Goal: Information Seeking & Learning: Learn about a topic

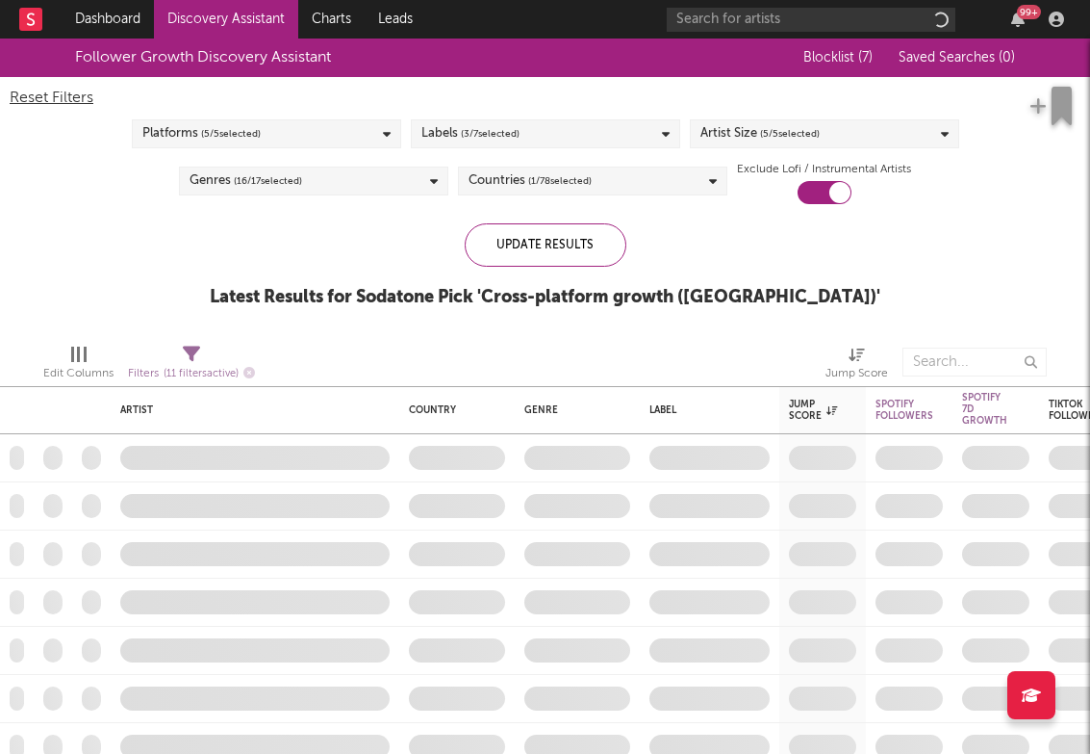
click at [576, 51] on div "Follower Growth Discovery Assistant" at bounding box center [425, 57] width 700 height 38
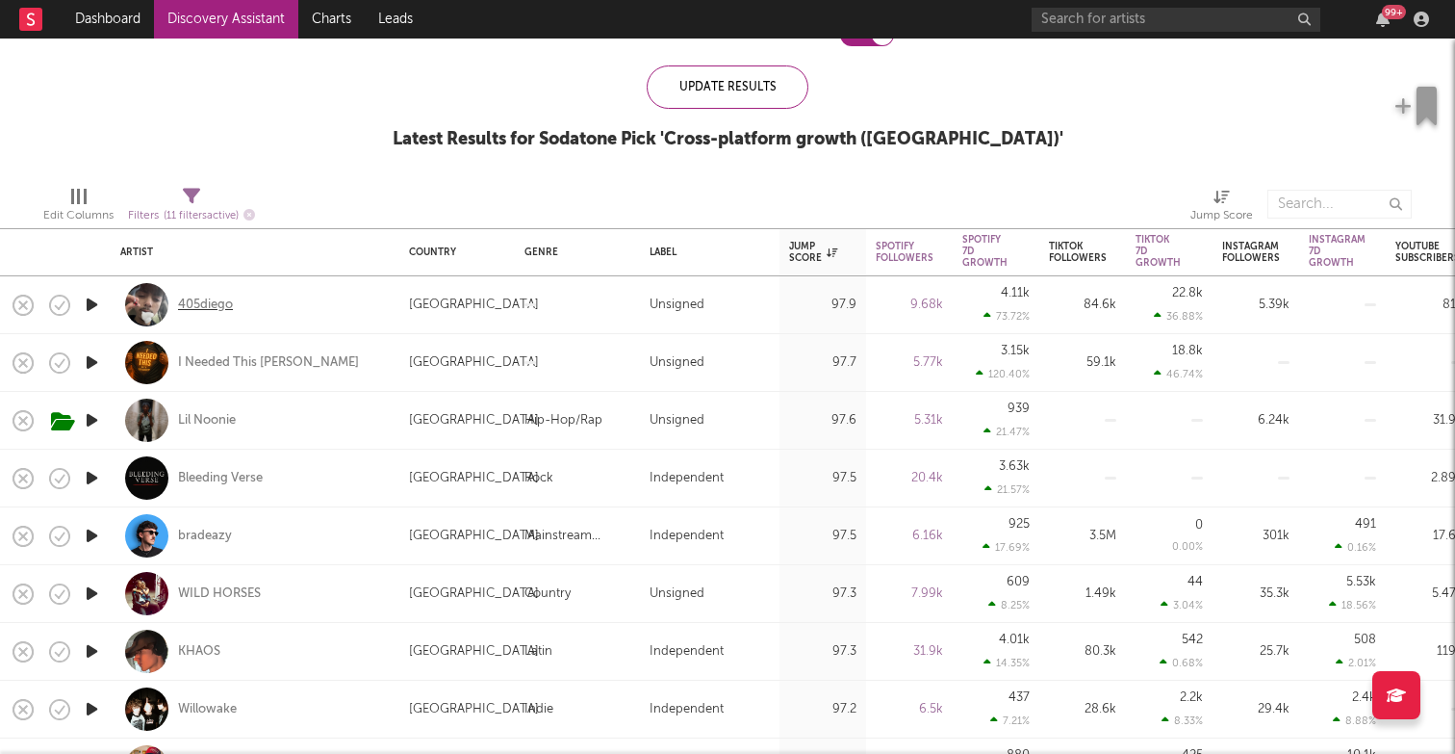
click at [227, 301] on div "405diego" at bounding box center [205, 304] width 55 height 17
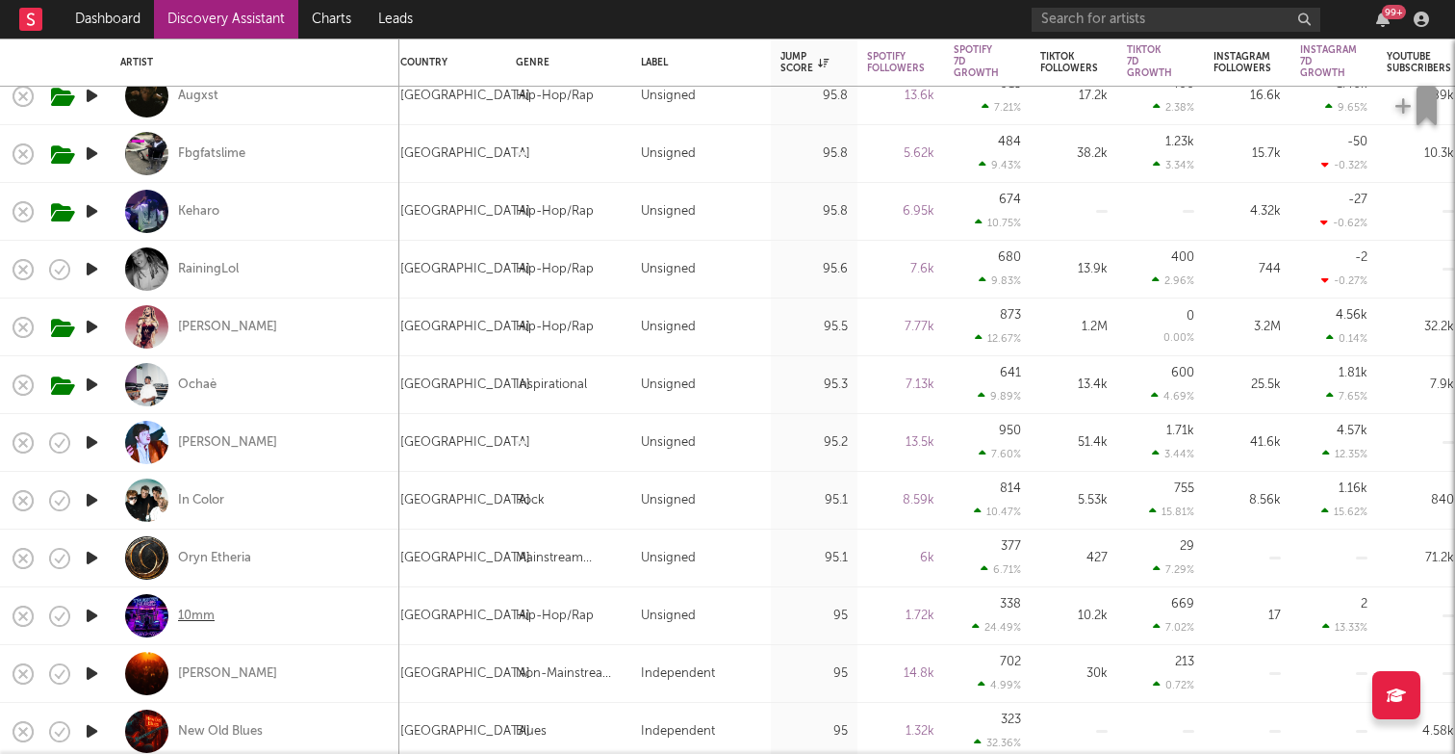
click at [208, 616] on div "10mm" at bounding box center [196, 615] width 37 height 17
click at [88, 617] on icon "button" at bounding box center [92, 615] width 20 height 24
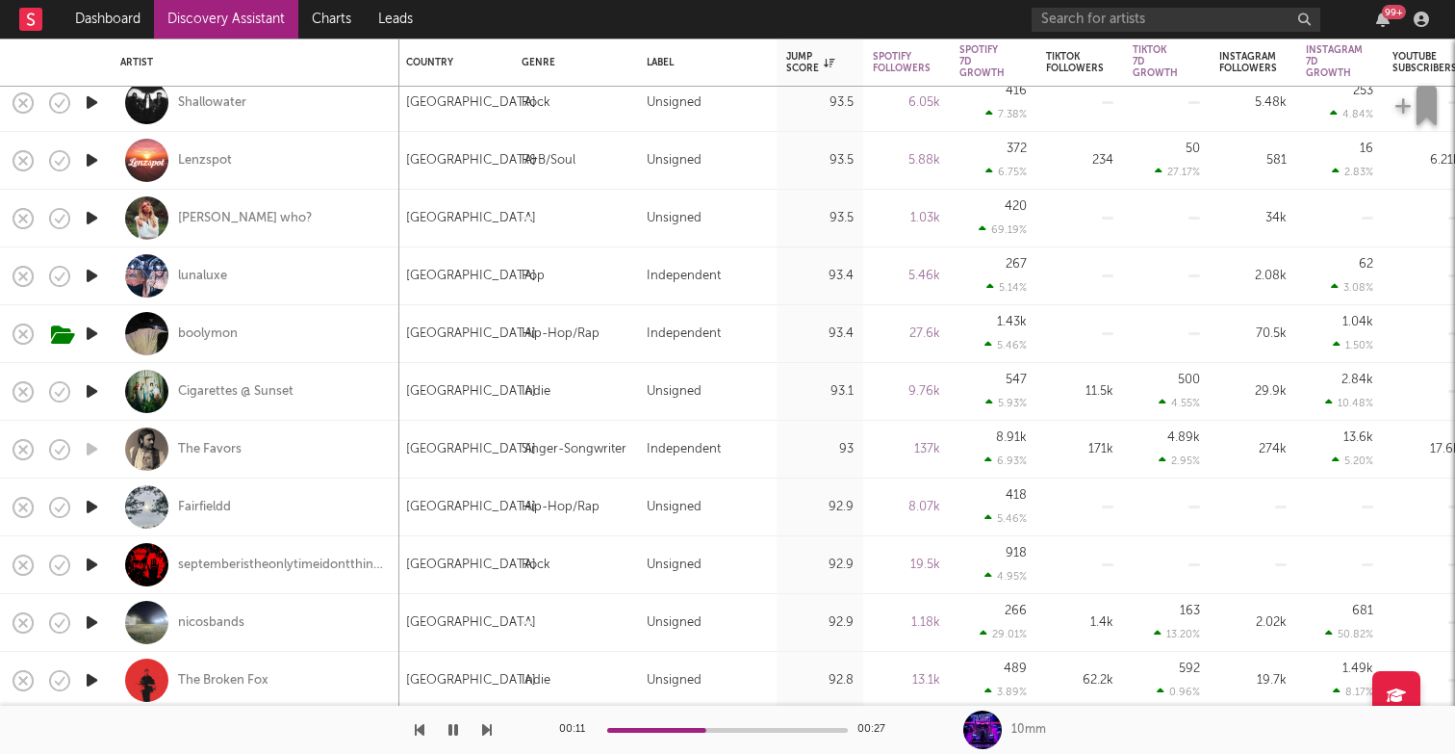
click at [90, 505] on icon "button" at bounding box center [92, 507] width 20 height 24
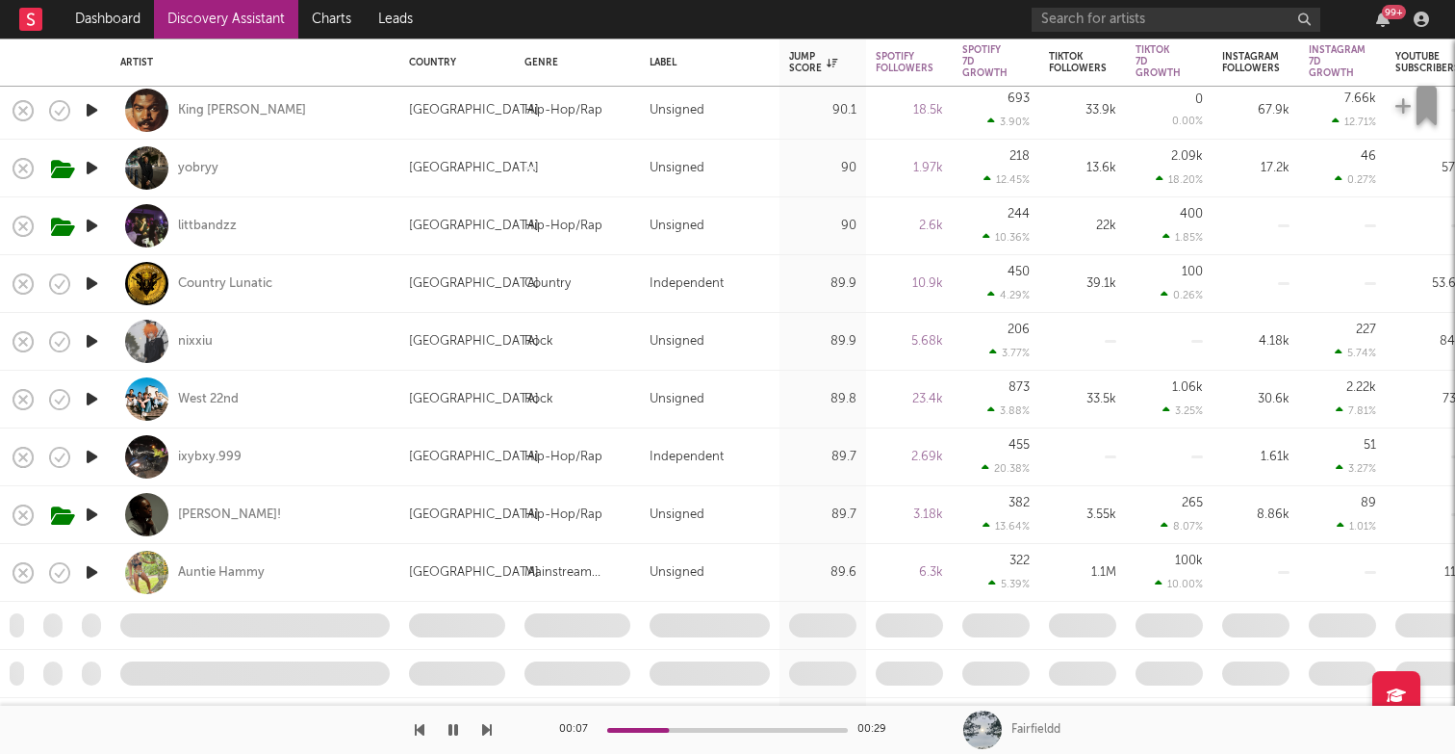
click at [90, 457] on icon "button" at bounding box center [92, 457] width 20 height 24
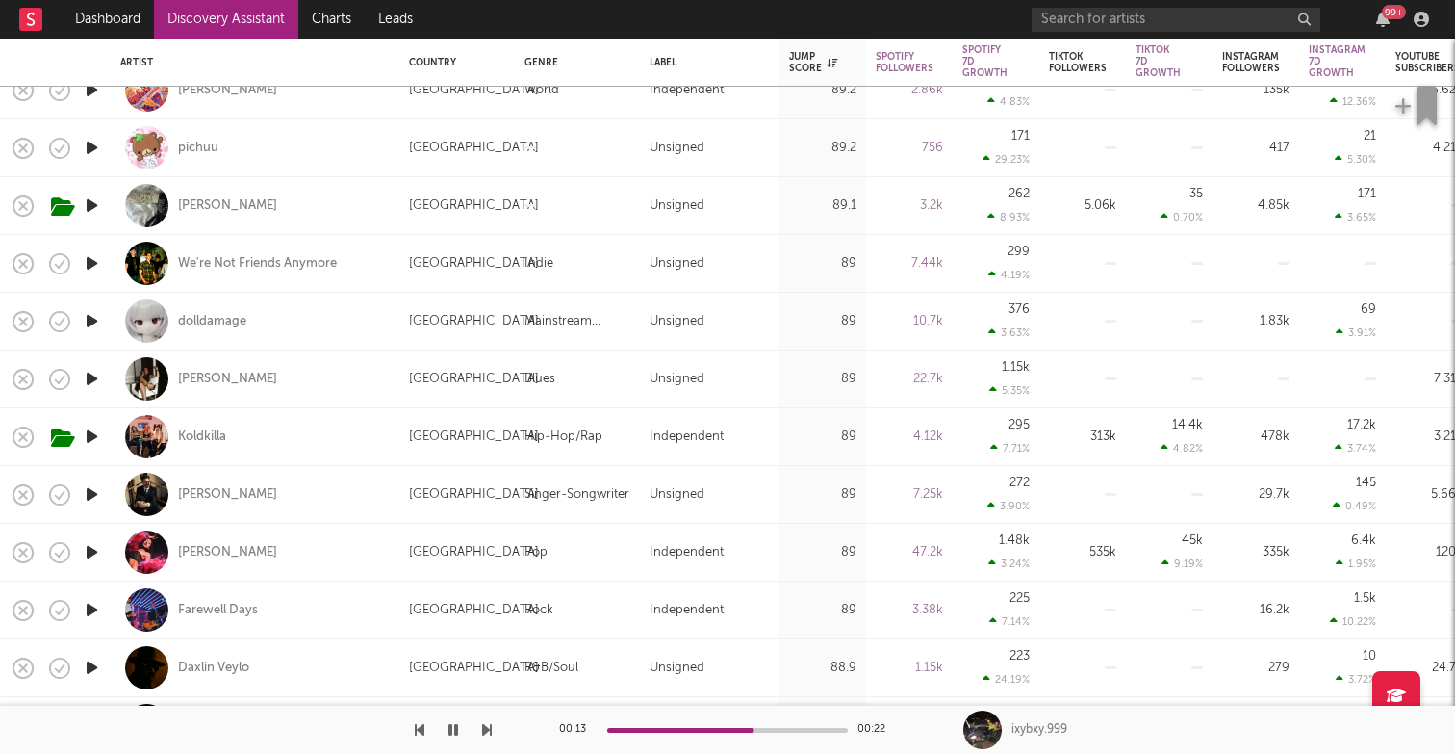
click at [96, 431] on icon "button" at bounding box center [92, 436] width 20 height 24
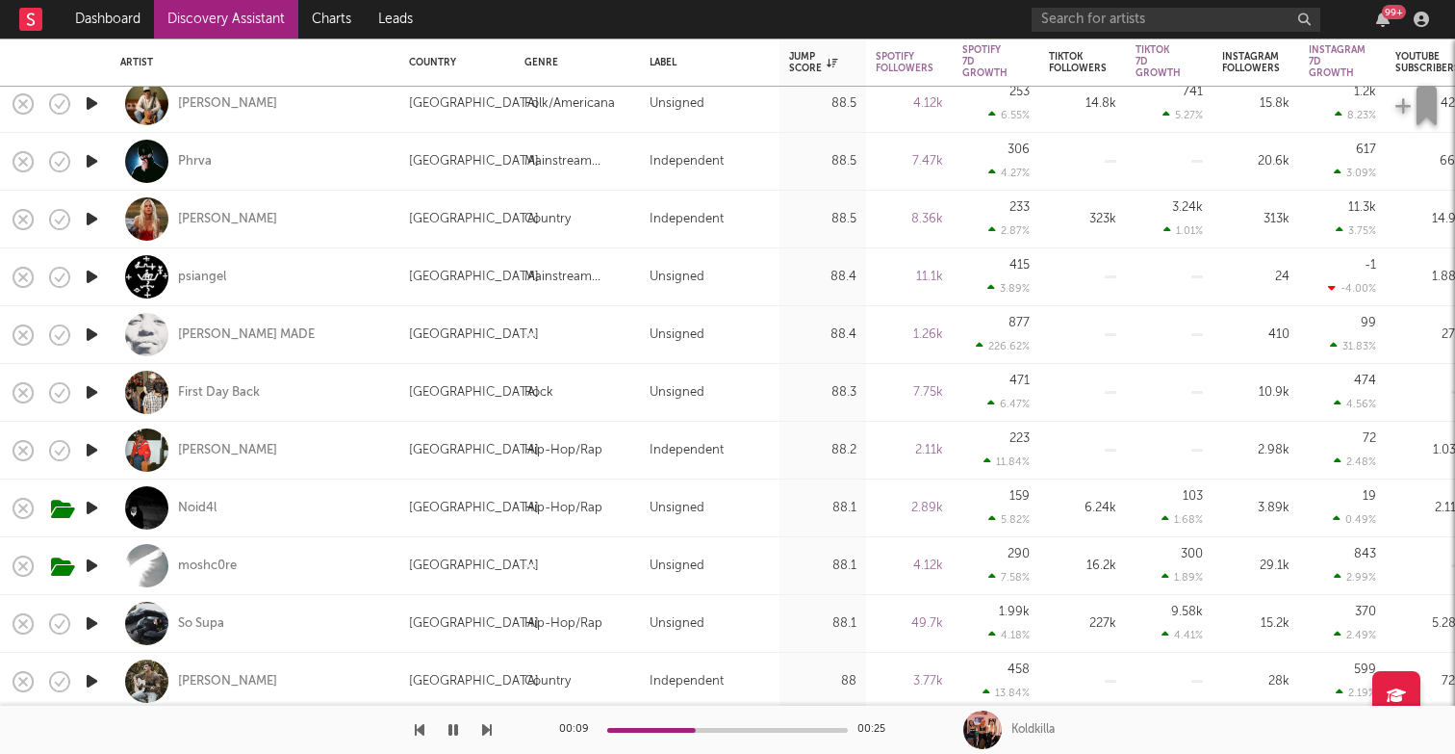
click at [92, 620] on icon "button" at bounding box center [92, 623] width 20 height 24
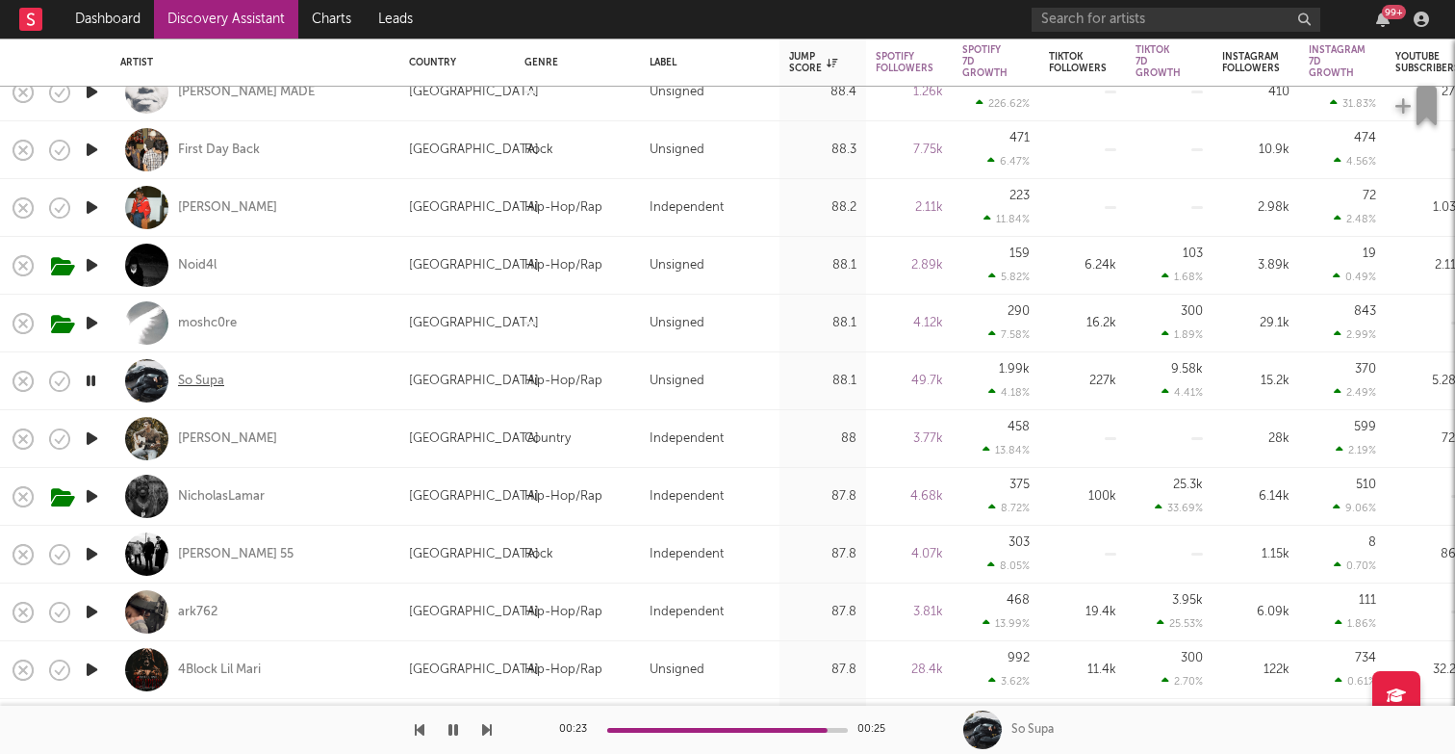
click at [213, 379] on div "So Supa" at bounding box center [201, 380] width 46 height 17
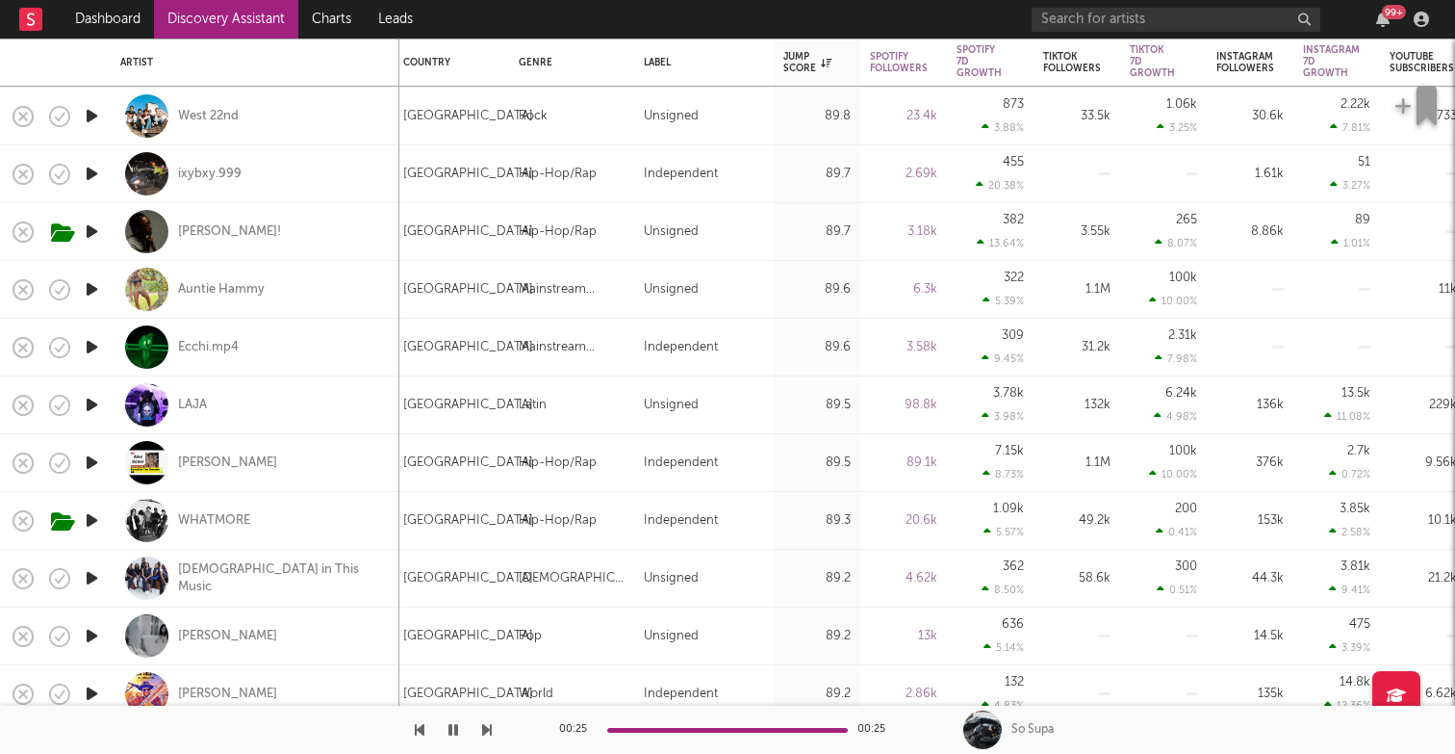
click at [93, 456] on icon "button" at bounding box center [92, 462] width 20 height 24
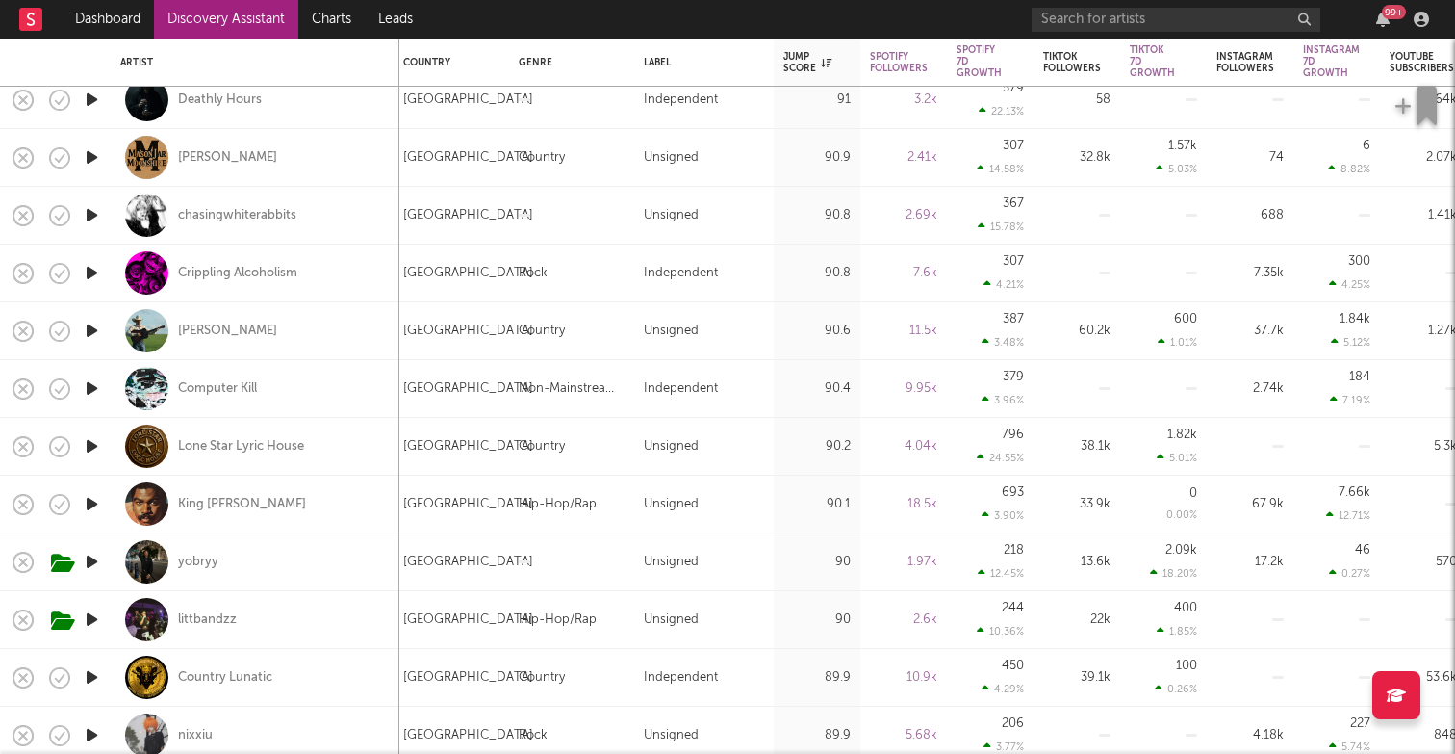
click at [94, 502] on icon "button" at bounding box center [92, 504] width 20 height 24
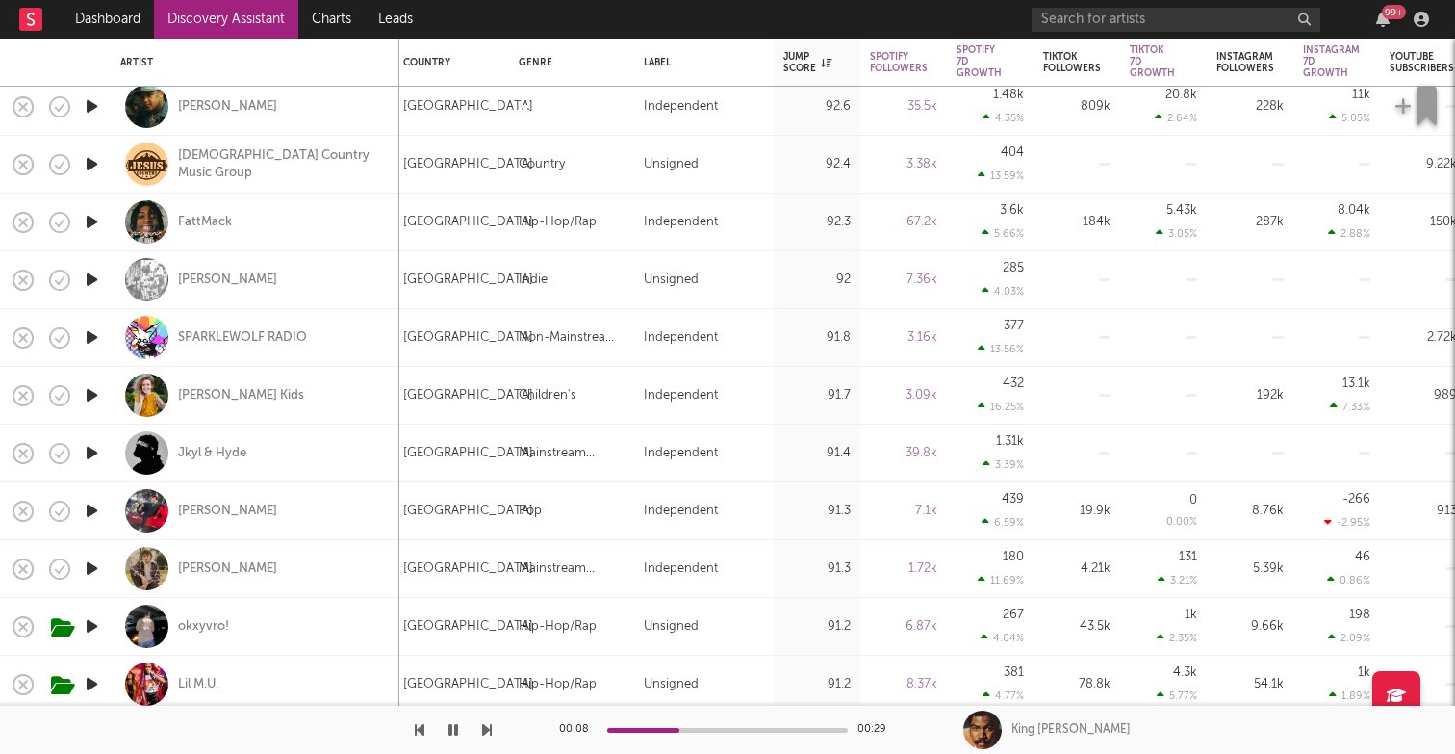
click at [1020, 726] on div "King Willonius" at bounding box center [1070, 729] width 119 height 17
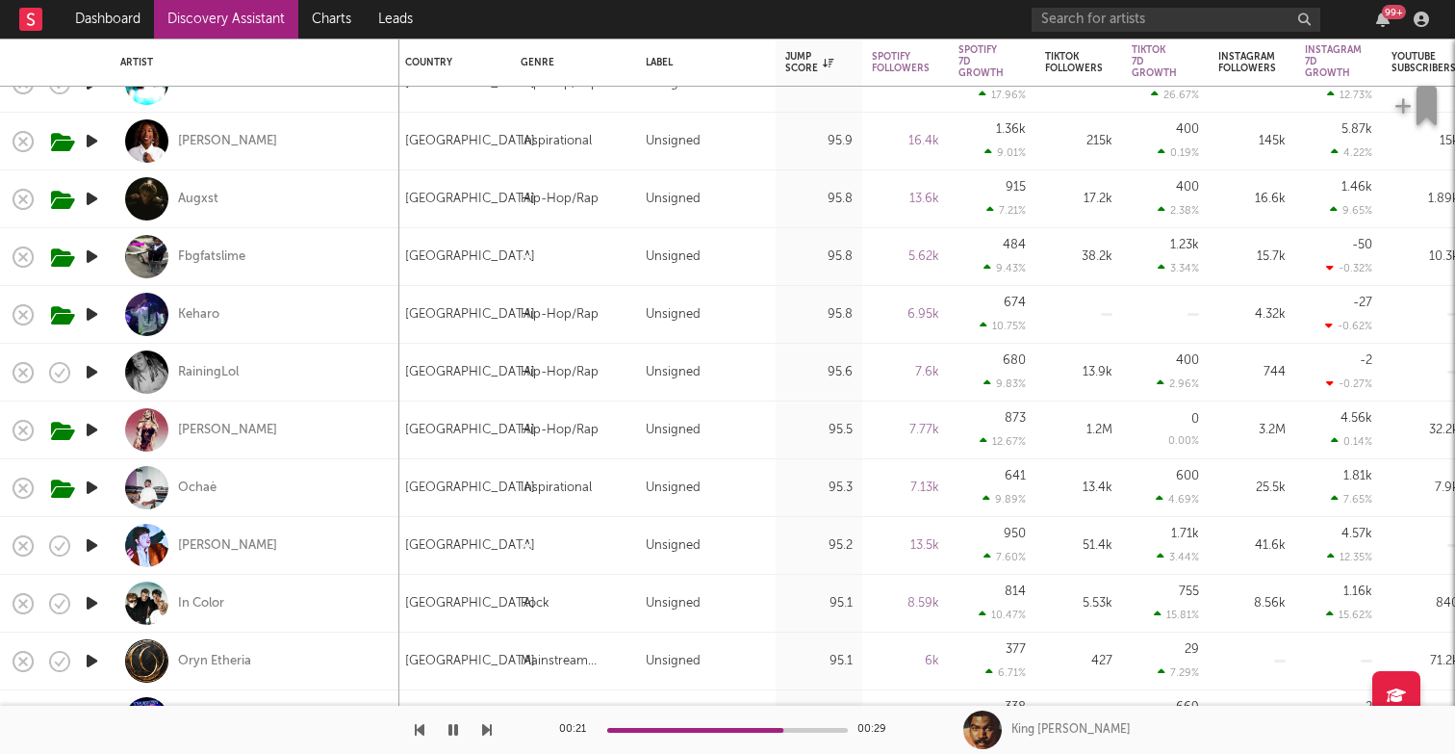
click at [1037, 729] on div "King Willonius" at bounding box center [1070, 729] width 119 height 17
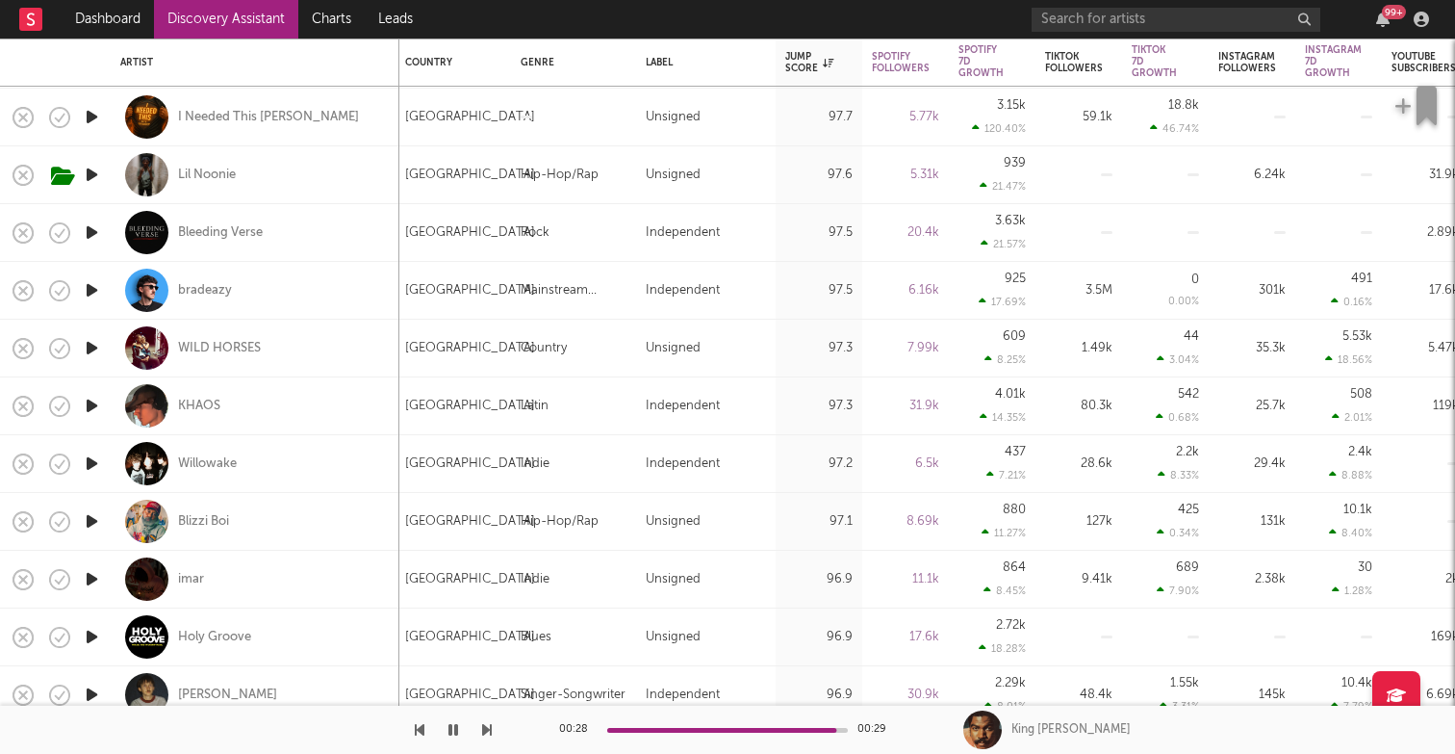
click at [93, 527] on icon "button" at bounding box center [92, 521] width 20 height 24
click at [196, 521] on div "Blizzi Boi" at bounding box center [203, 521] width 51 height 17
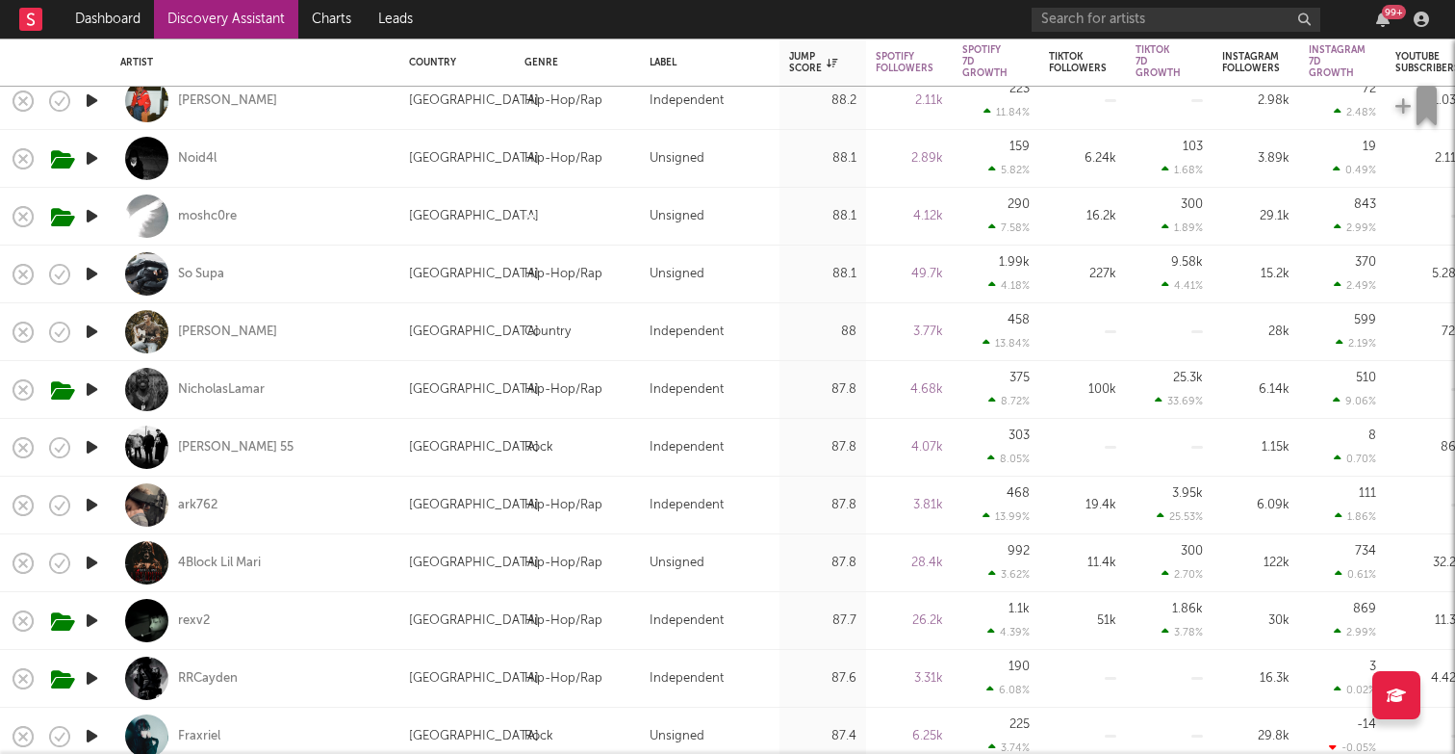
click at [90, 558] on icon "button" at bounding box center [92, 563] width 20 height 24
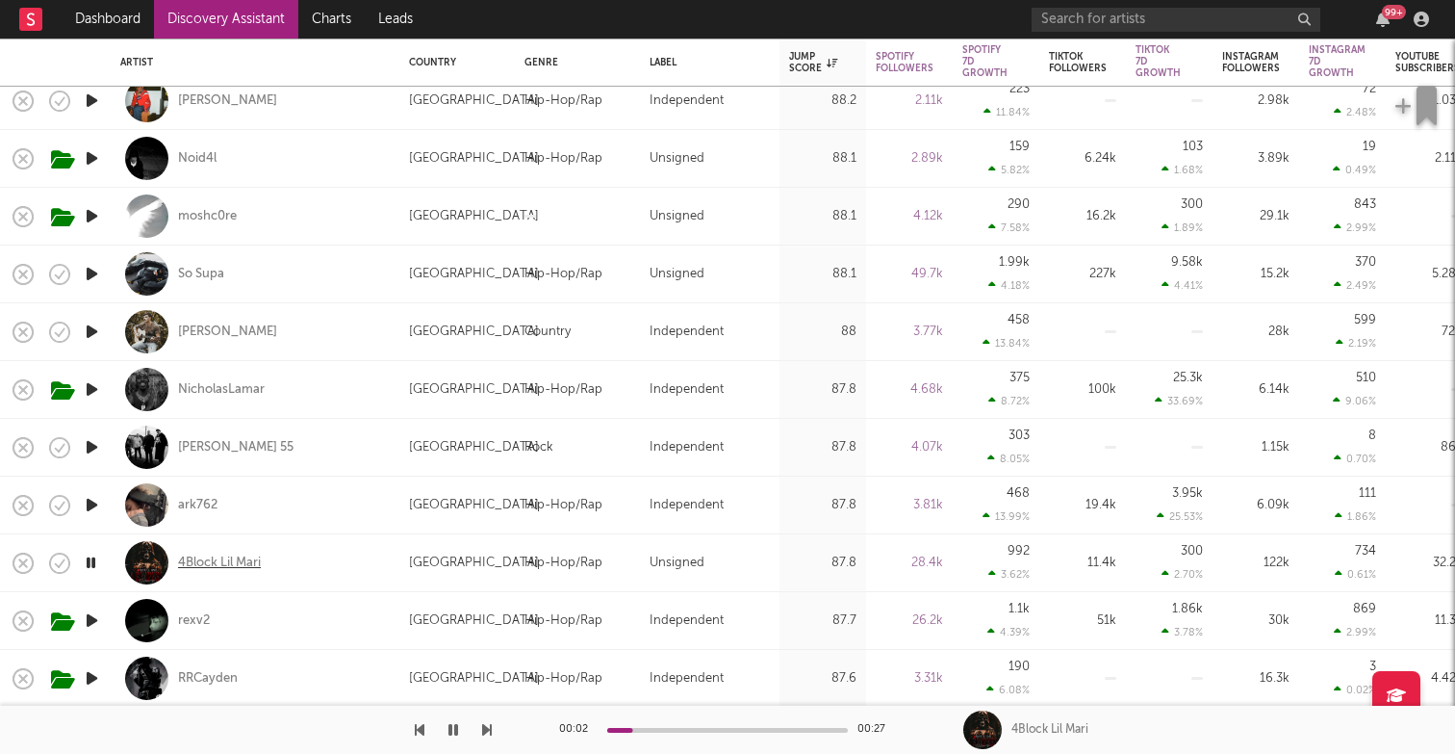
click at [238, 568] on div "4Block Lil Mari" at bounding box center [219, 562] width 83 height 17
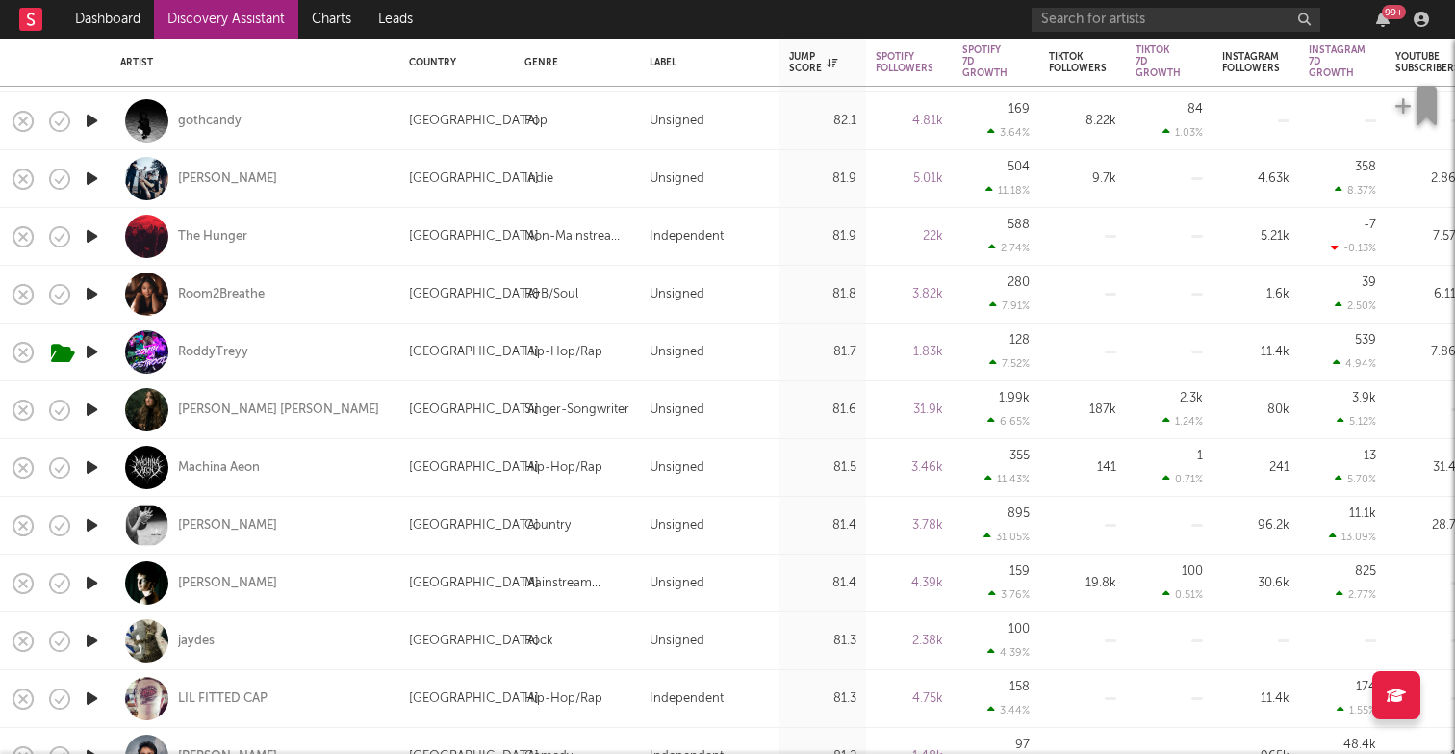
click at [98, 465] on icon "button" at bounding box center [92, 467] width 20 height 24
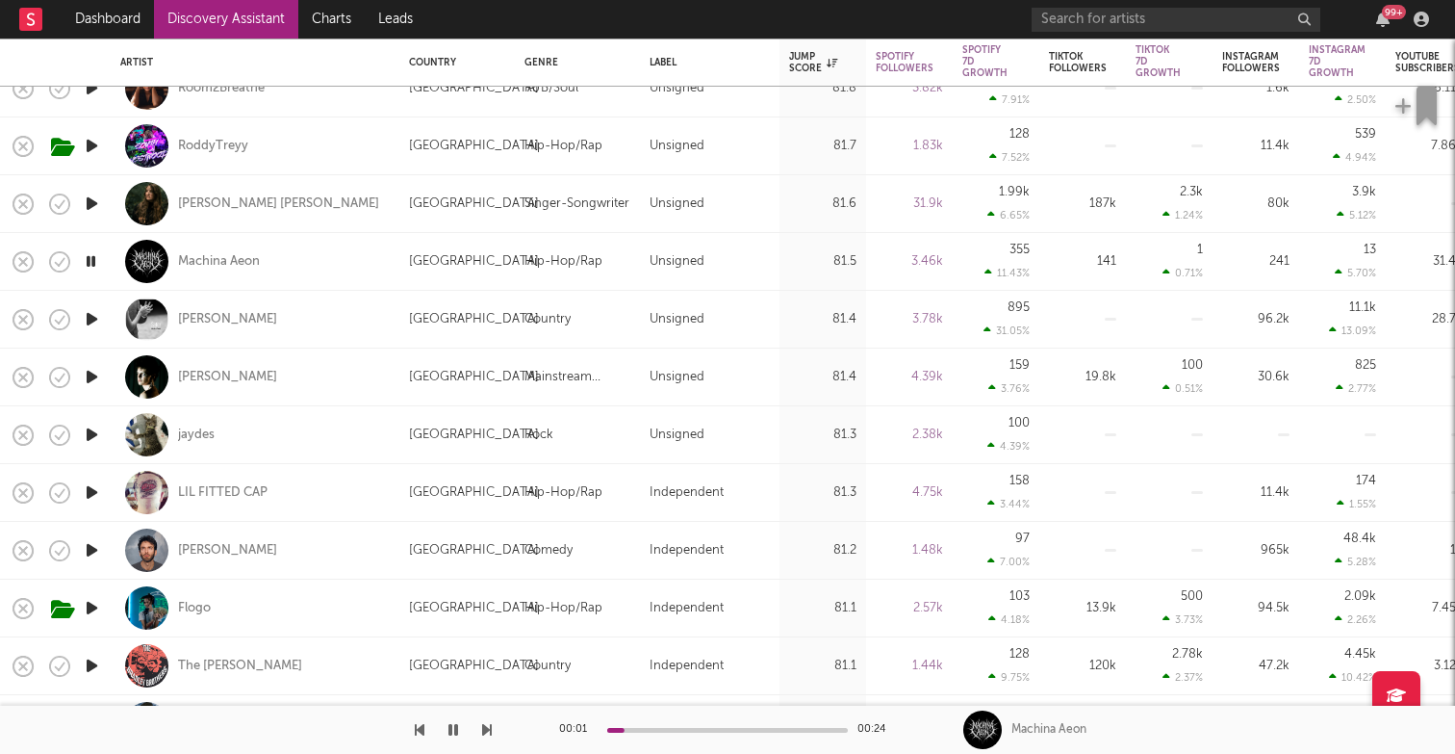
click at [96, 487] on icon "button" at bounding box center [92, 492] width 20 height 24
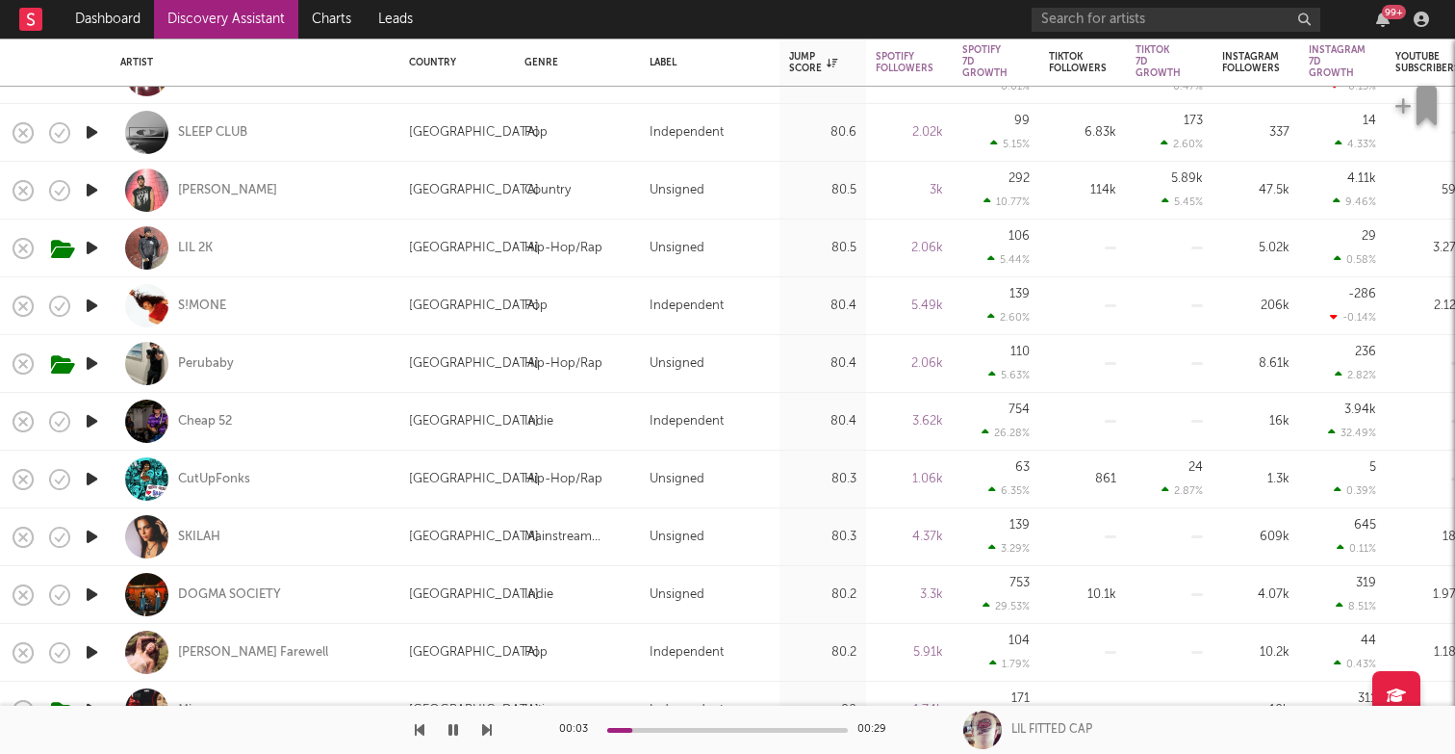
click at [96, 475] on icon "button" at bounding box center [92, 479] width 20 height 24
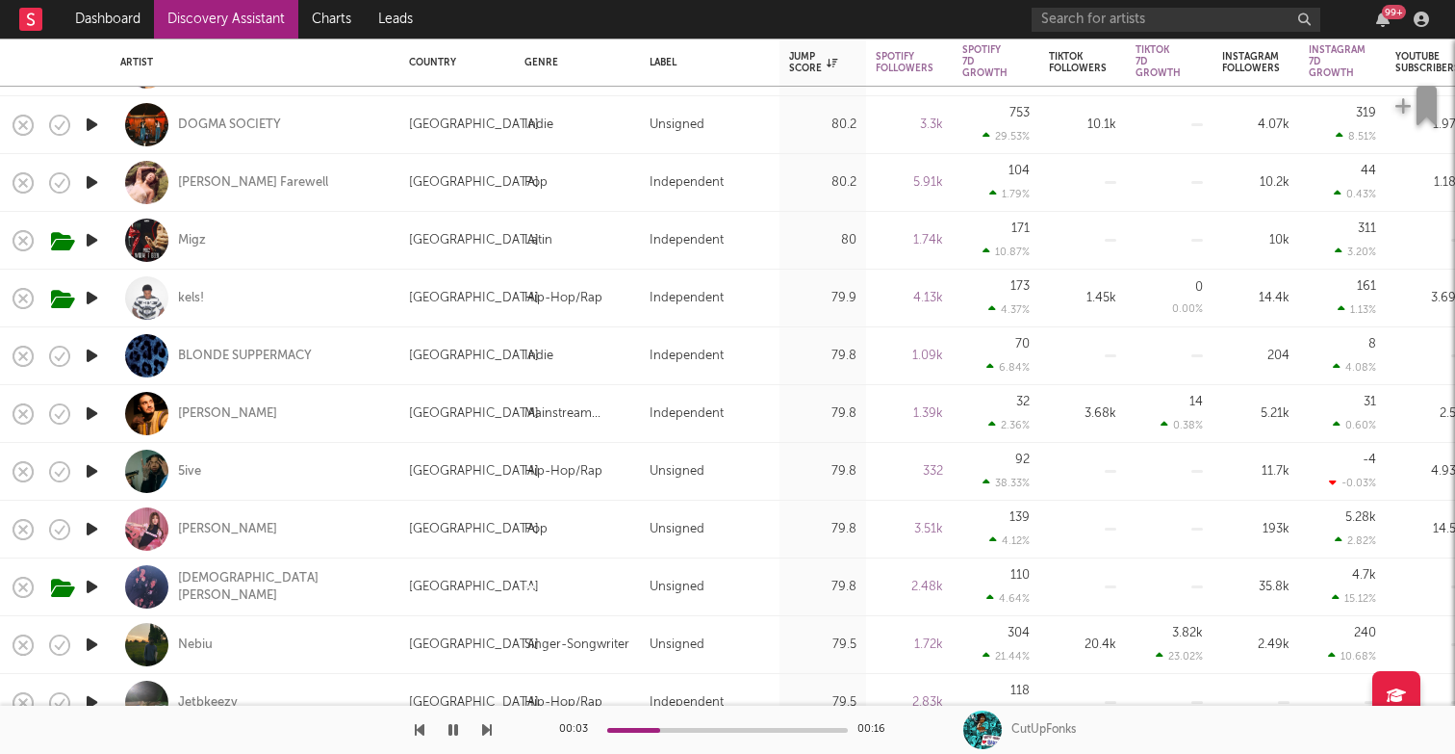
click at [90, 467] on icon "button" at bounding box center [92, 471] width 20 height 24
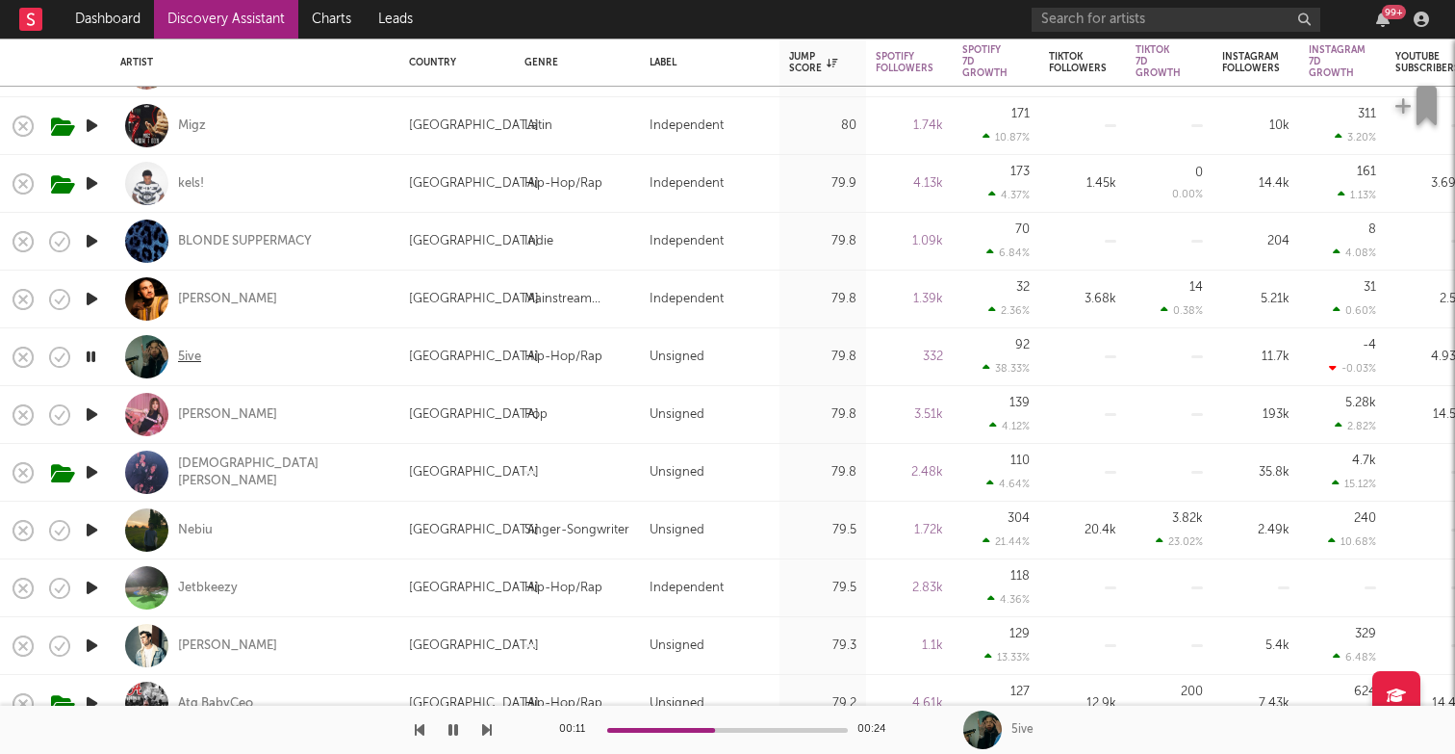
click at [193, 356] on div "5ive" at bounding box center [189, 356] width 23 height 17
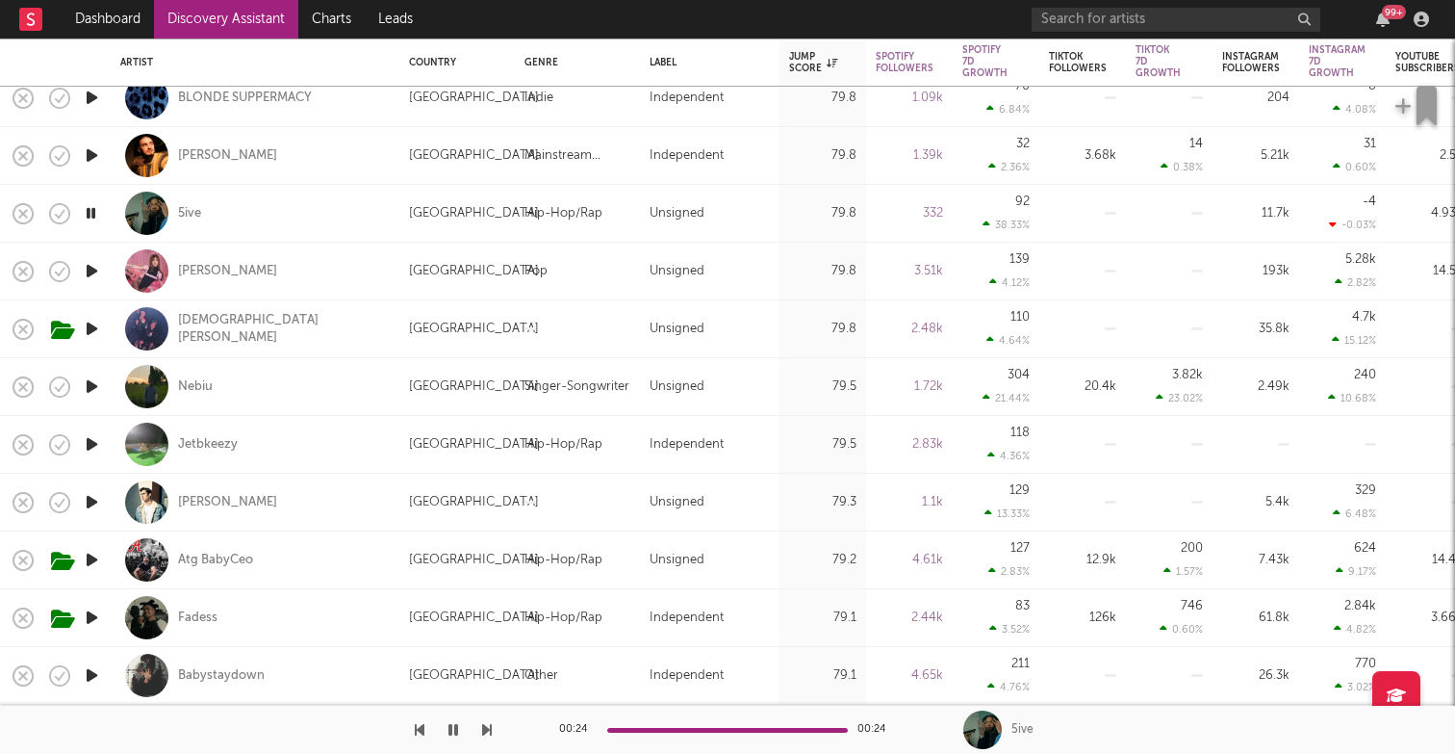
click at [239, 441] on div "Jetbkeezy" at bounding box center [254, 444] width 269 height 57
select select "1w"
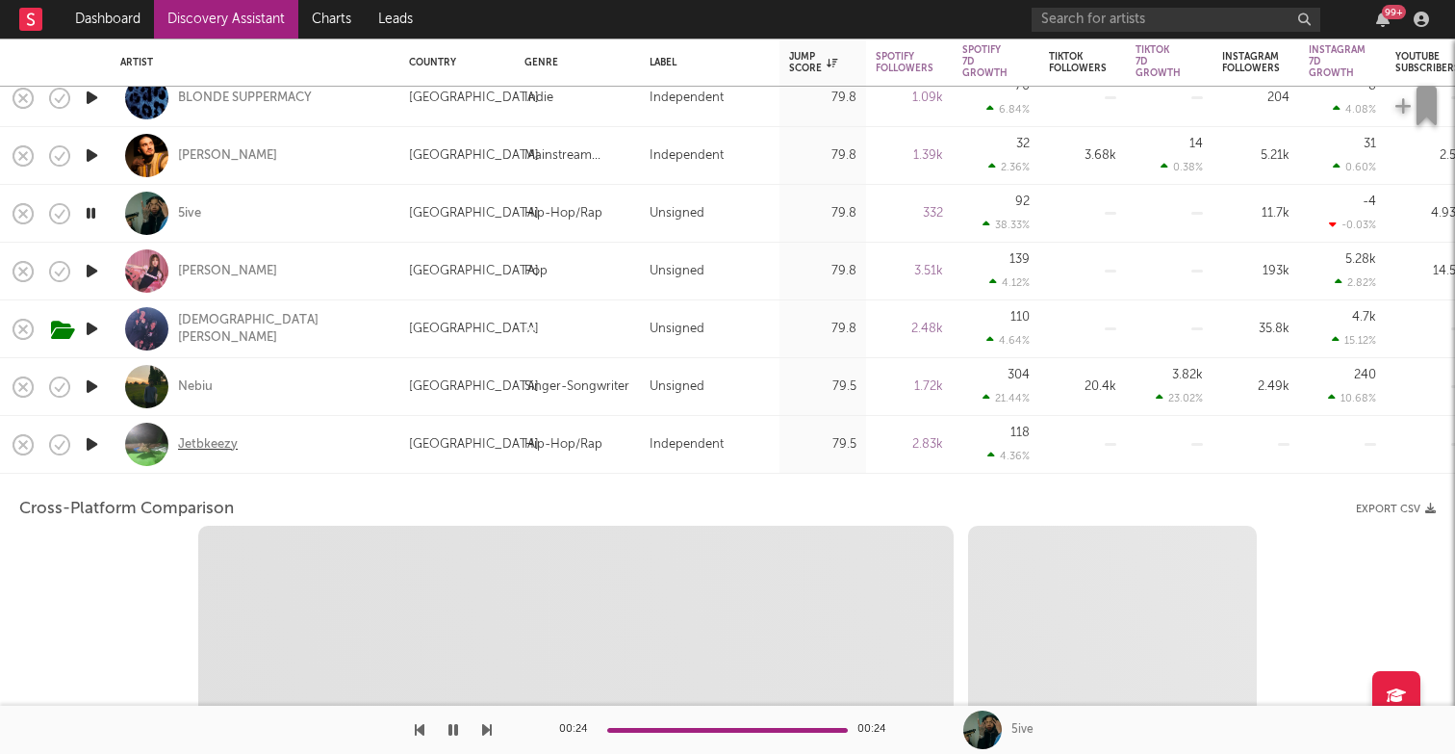
click at [223, 443] on div "Jetbkeezy" at bounding box center [208, 444] width 60 height 17
select select "1w"
select select "1m"
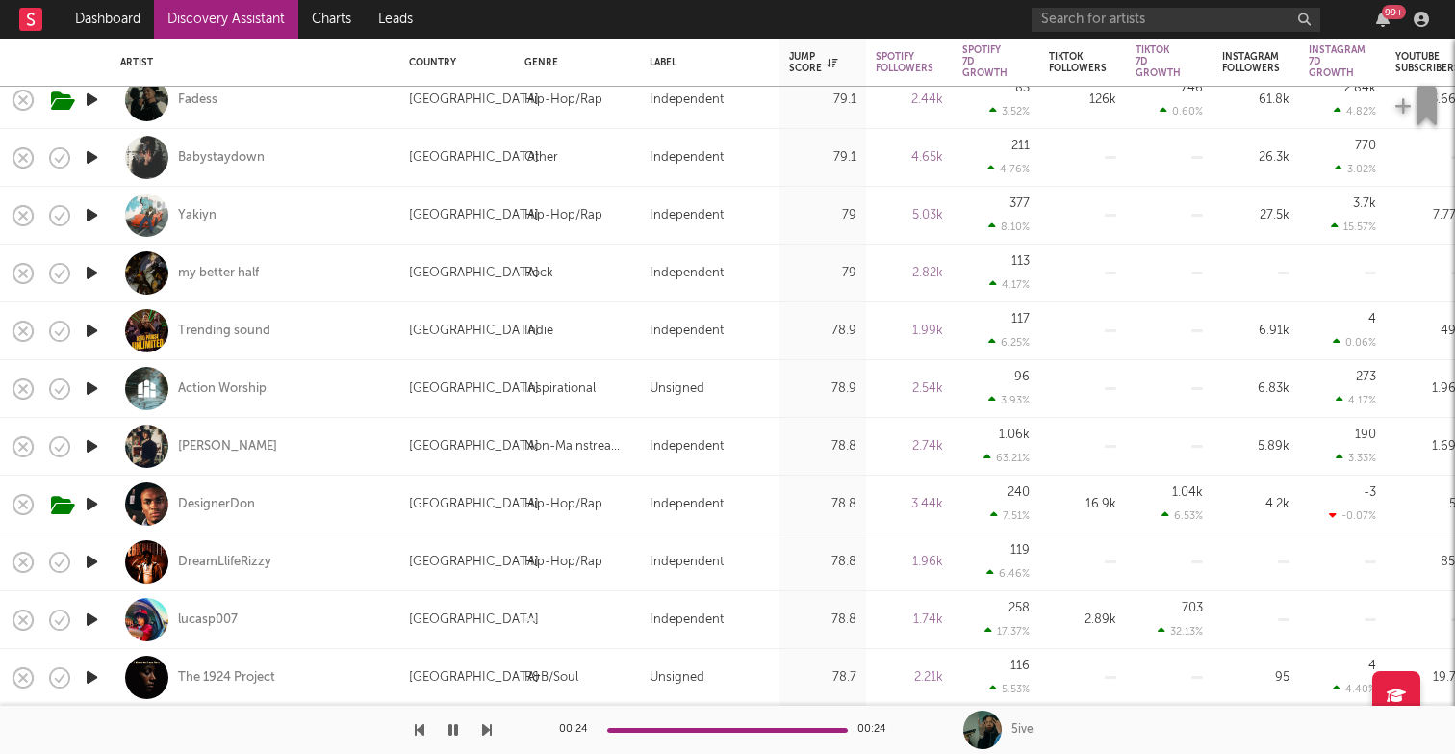
click at [95, 213] on icon "button" at bounding box center [92, 215] width 20 height 24
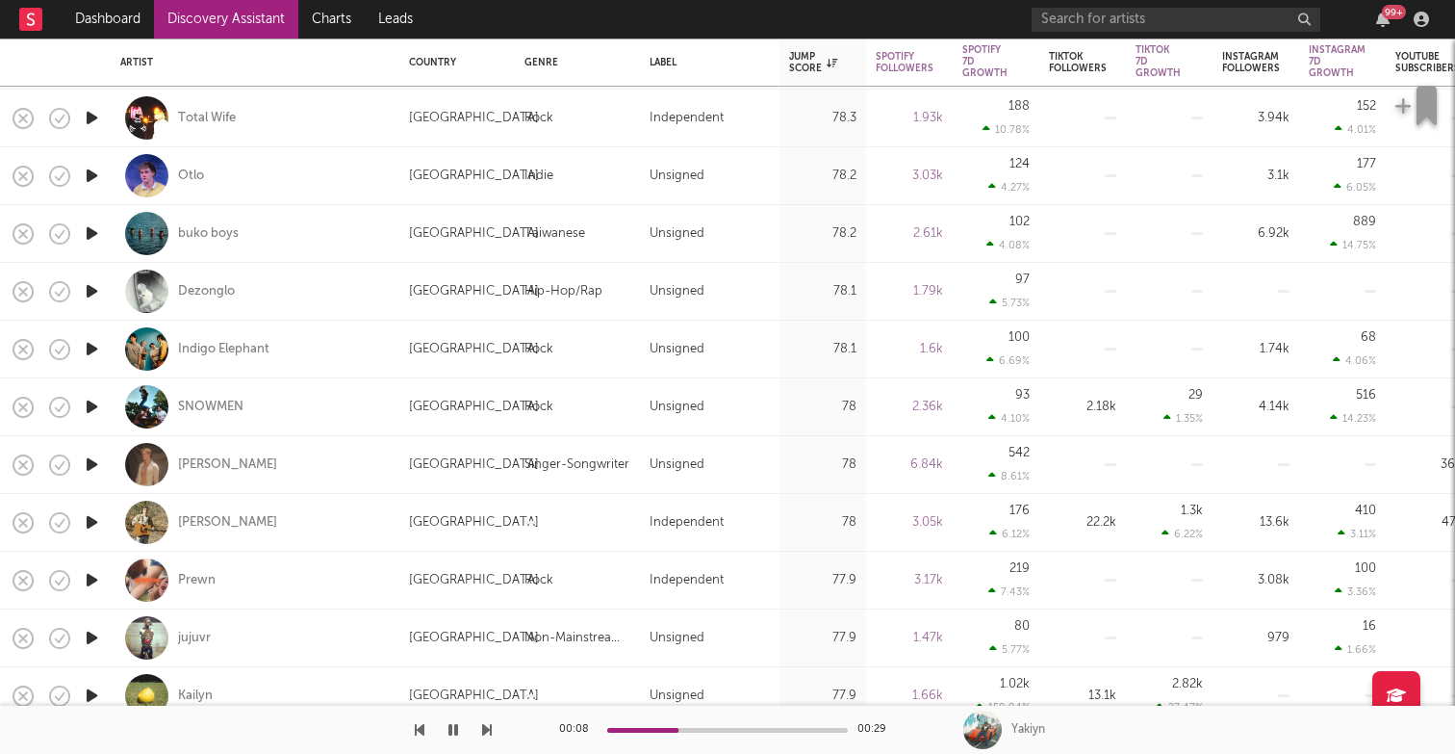
click at [92, 291] on icon "button" at bounding box center [92, 291] width 20 height 24
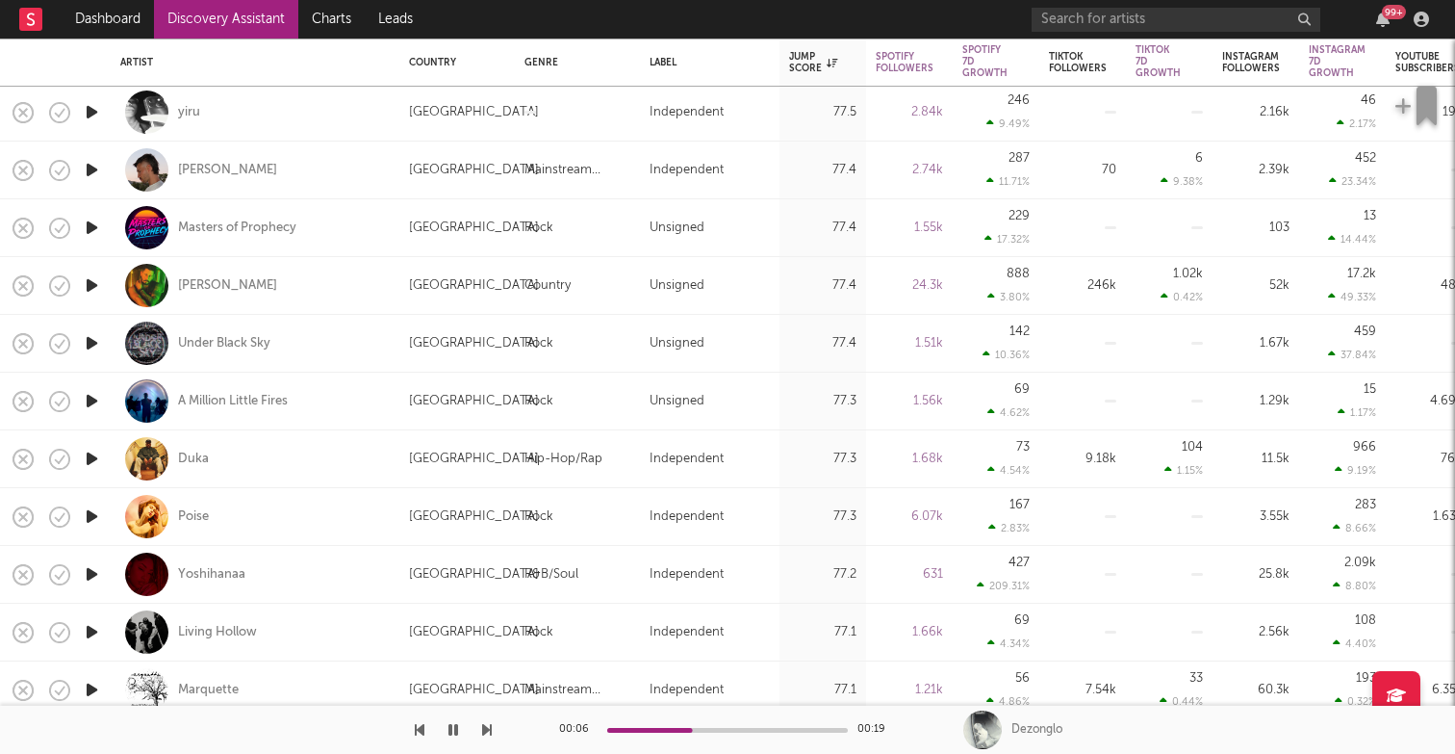
click at [93, 450] on icon "button" at bounding box center [92, 459] width 20 height 24
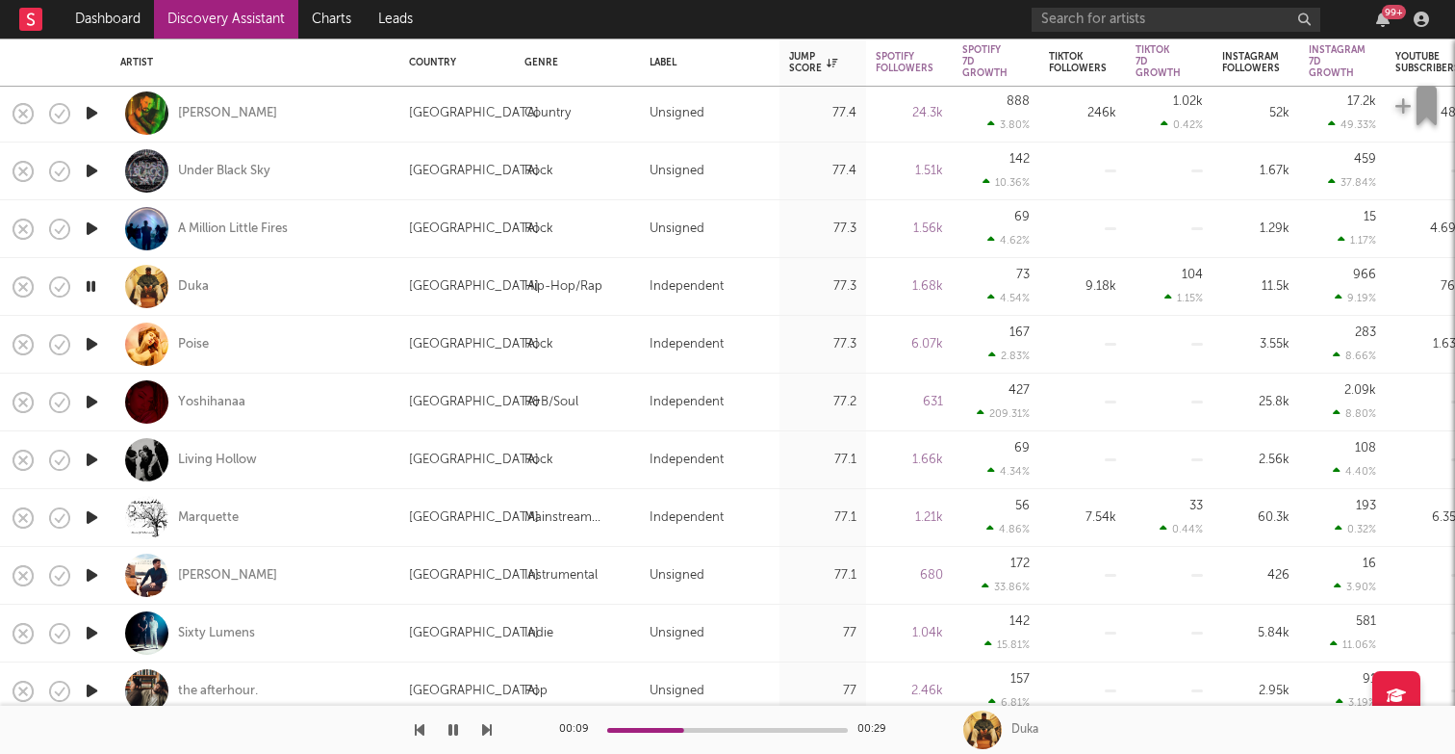
click at [175, 288] on div "Duka" at bounding box center [254, 286] width 269 height 57
select select "1w"
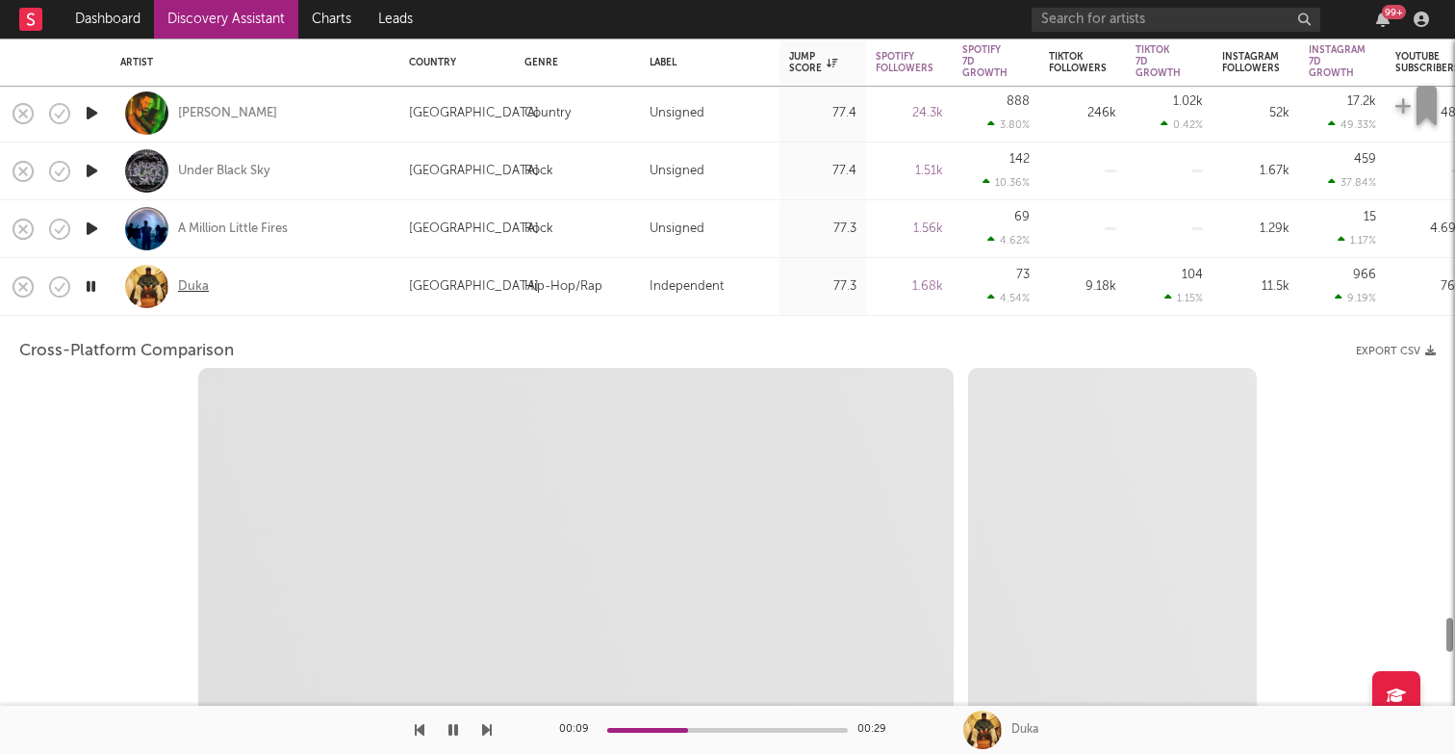
select select "1w"
click at [190, 286] on div "Duka" at bounding box center [193, 286] width 31 height 17
select select "1m"
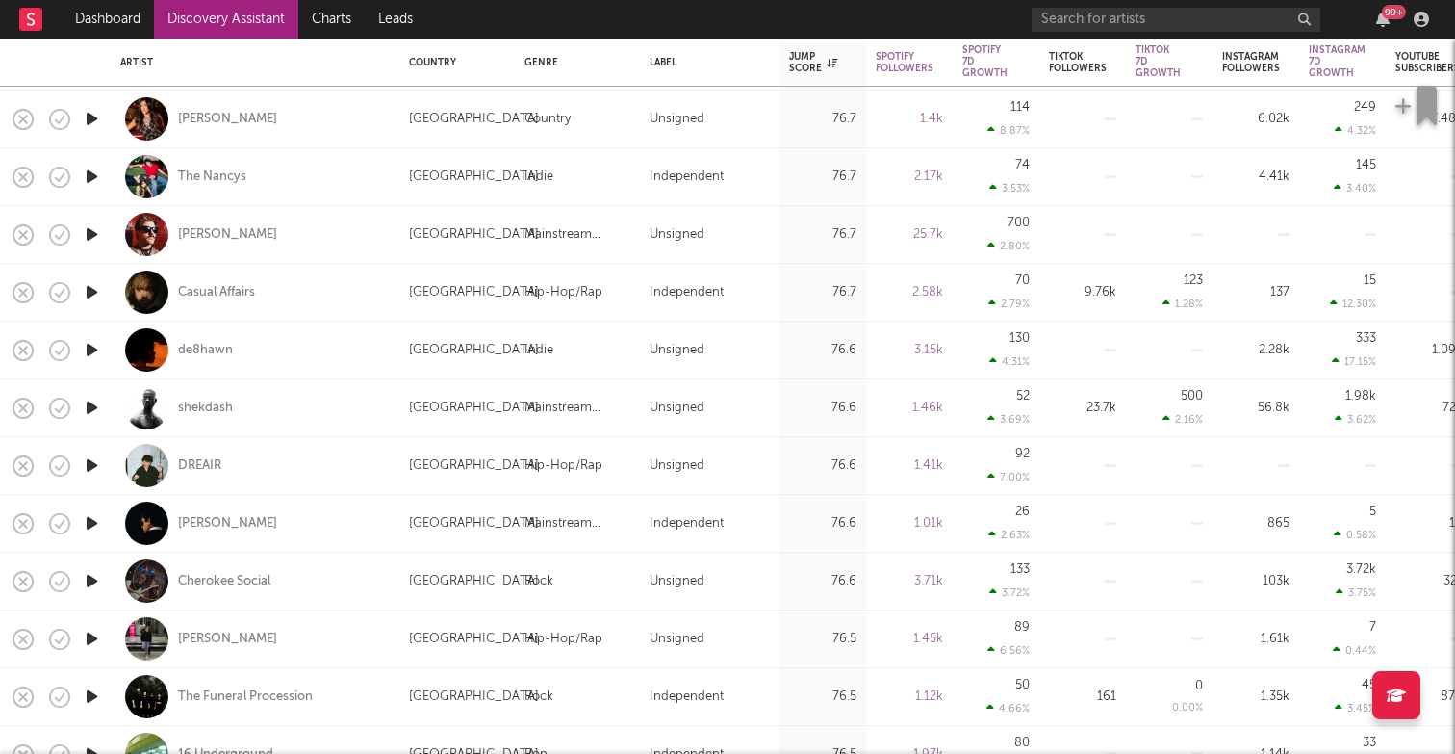
click at [93, 462] on icon "button" at bounding box center [92, 465] width 20 height 24
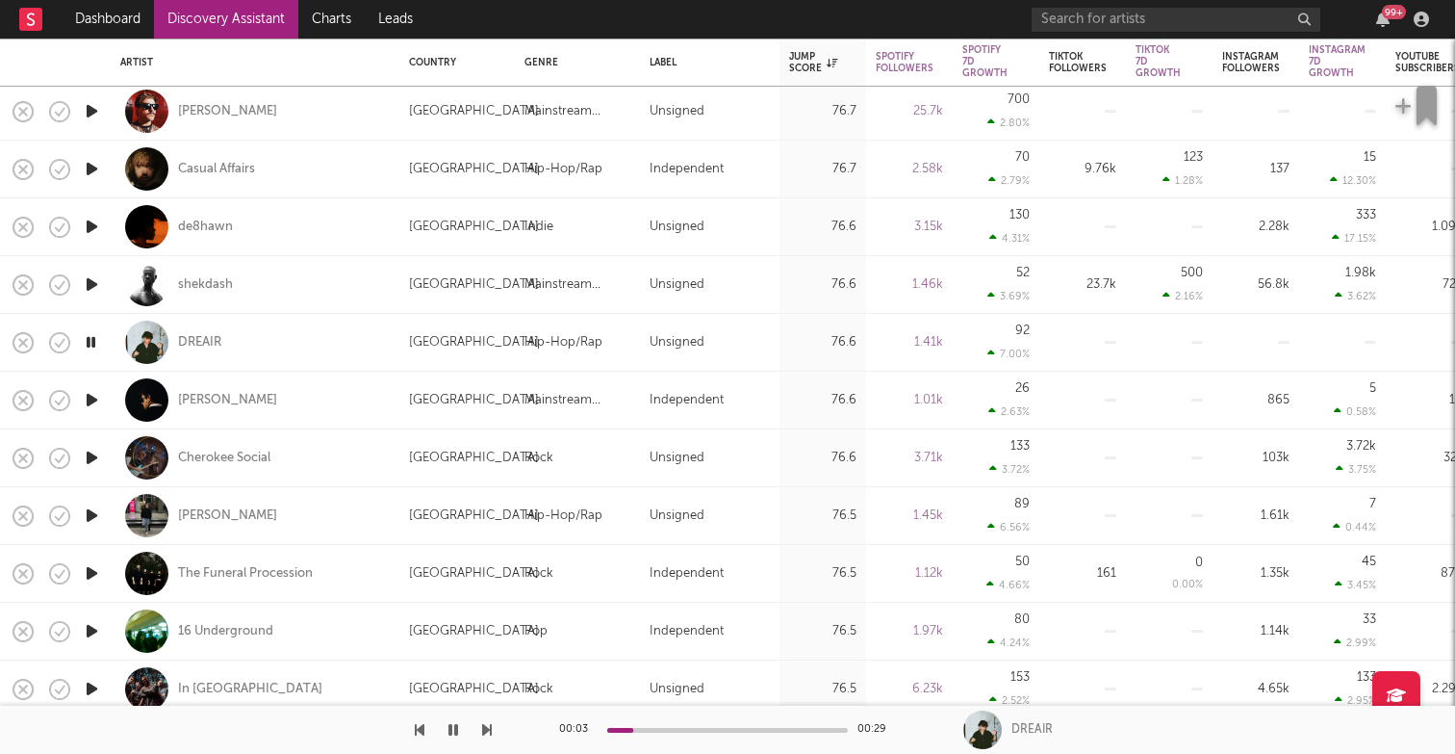
click at [92, 514] on icon "button" at bounding box center [92, 515] width 20 height 24
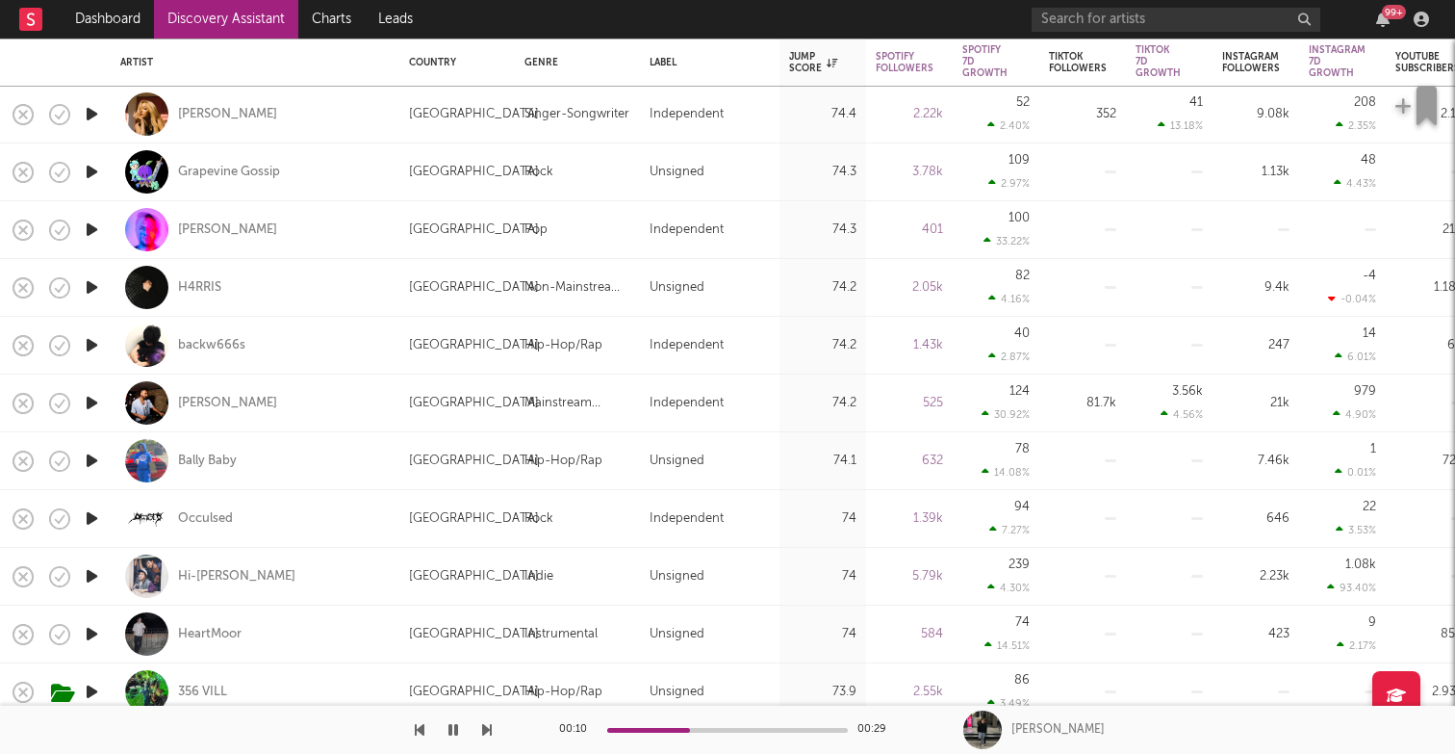
click at [95, 457] on icon "button" at bounding box center [92, 460] width 20 height 24
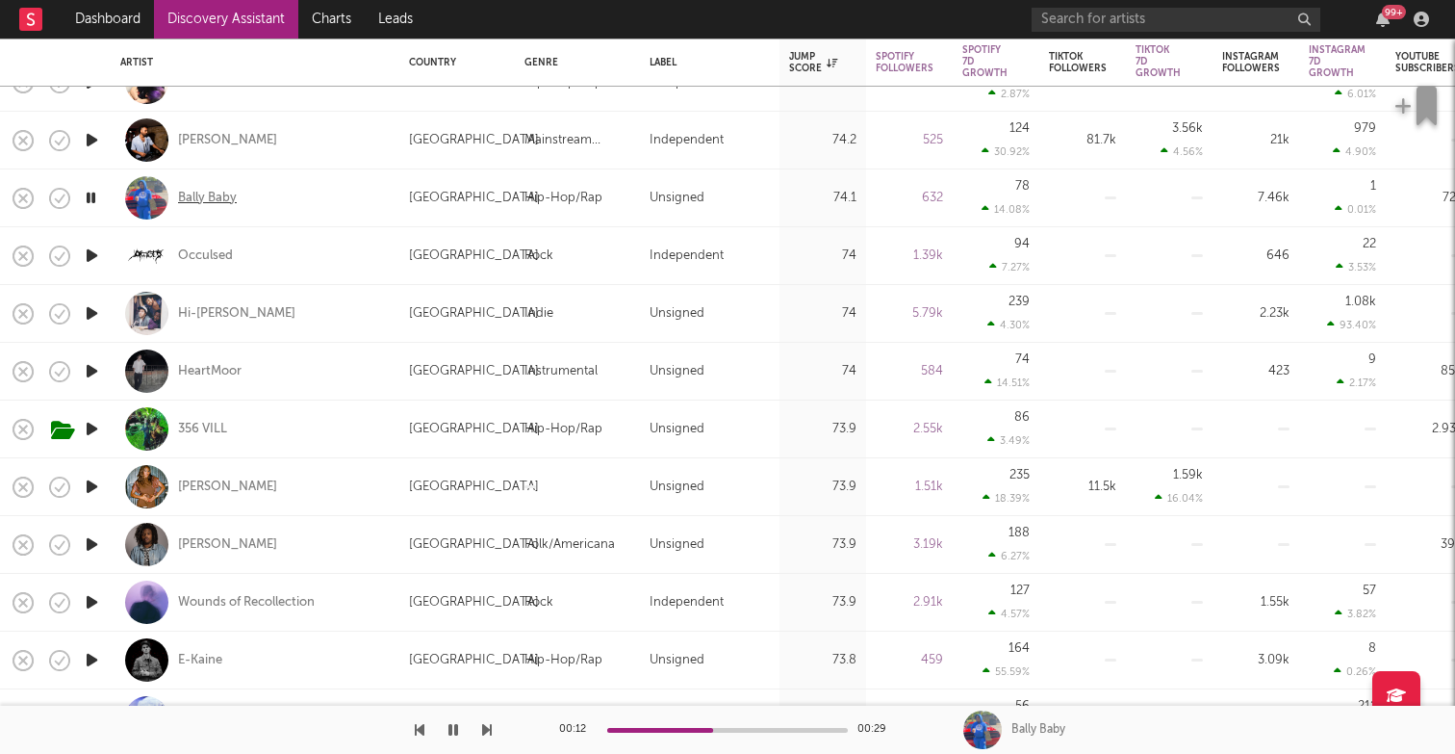
click at [225, 195] on div "Bally Baby" at bounding box center [207, 198] width 59 height 17
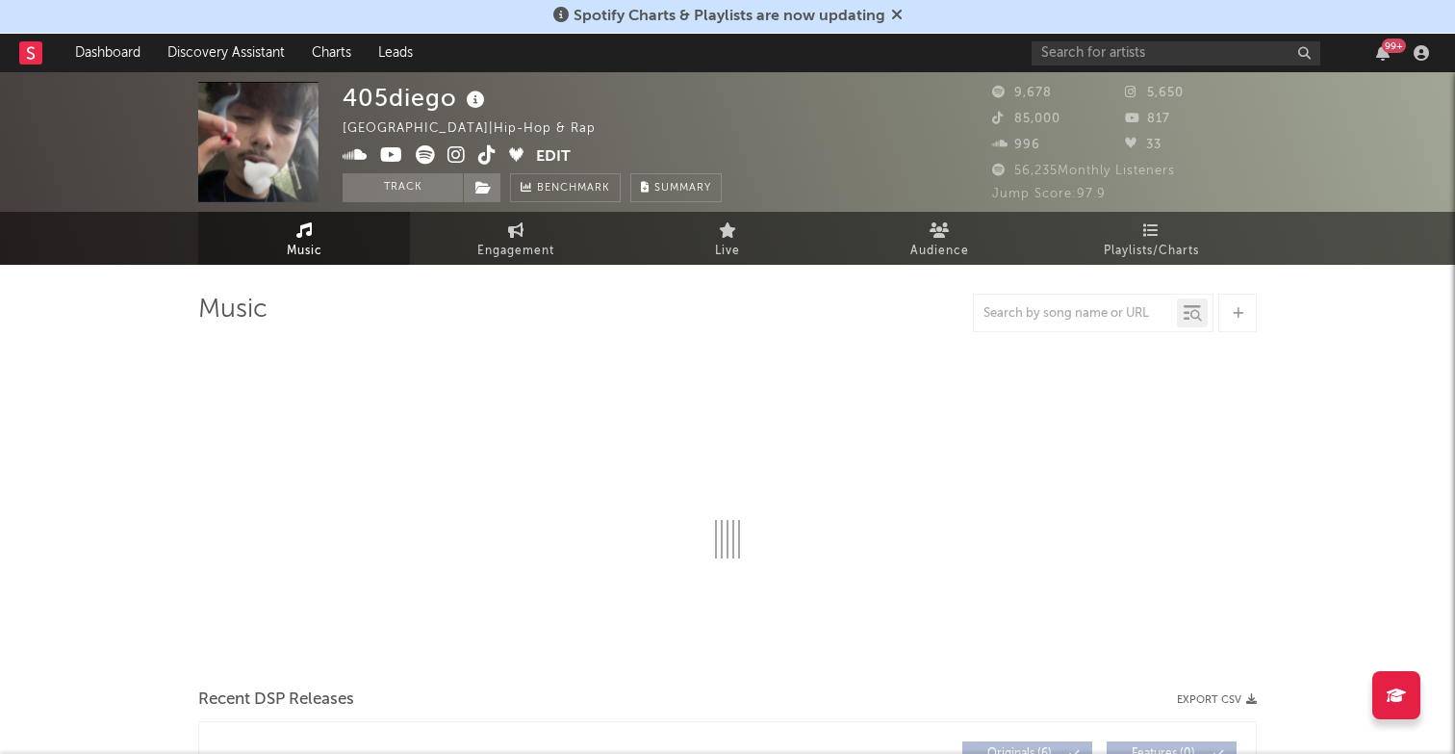
select select "1w"
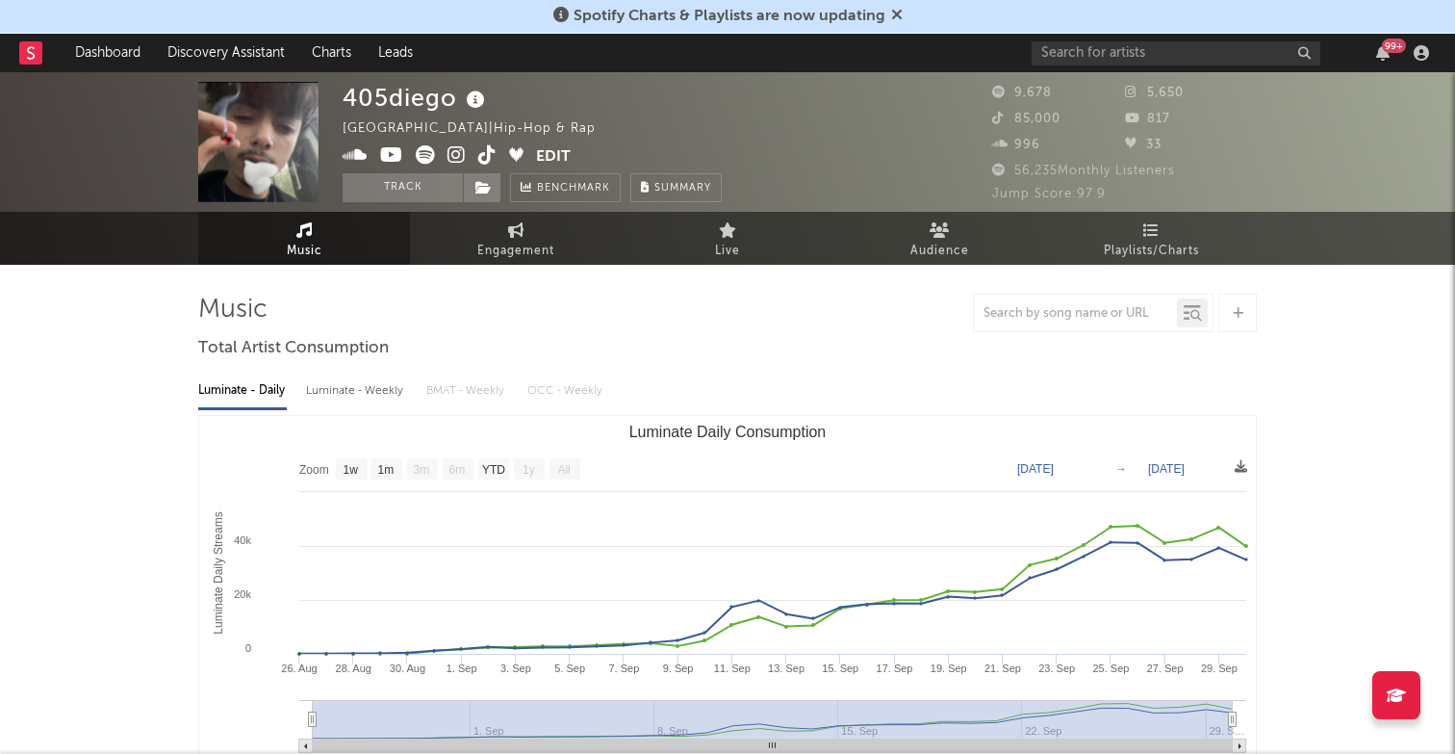
click at [348, 155] on icon at bounding box center [355, 154] width 25 height 19
click at [421, 160] on icon at bounding box center [425, 154] width 19 height 19
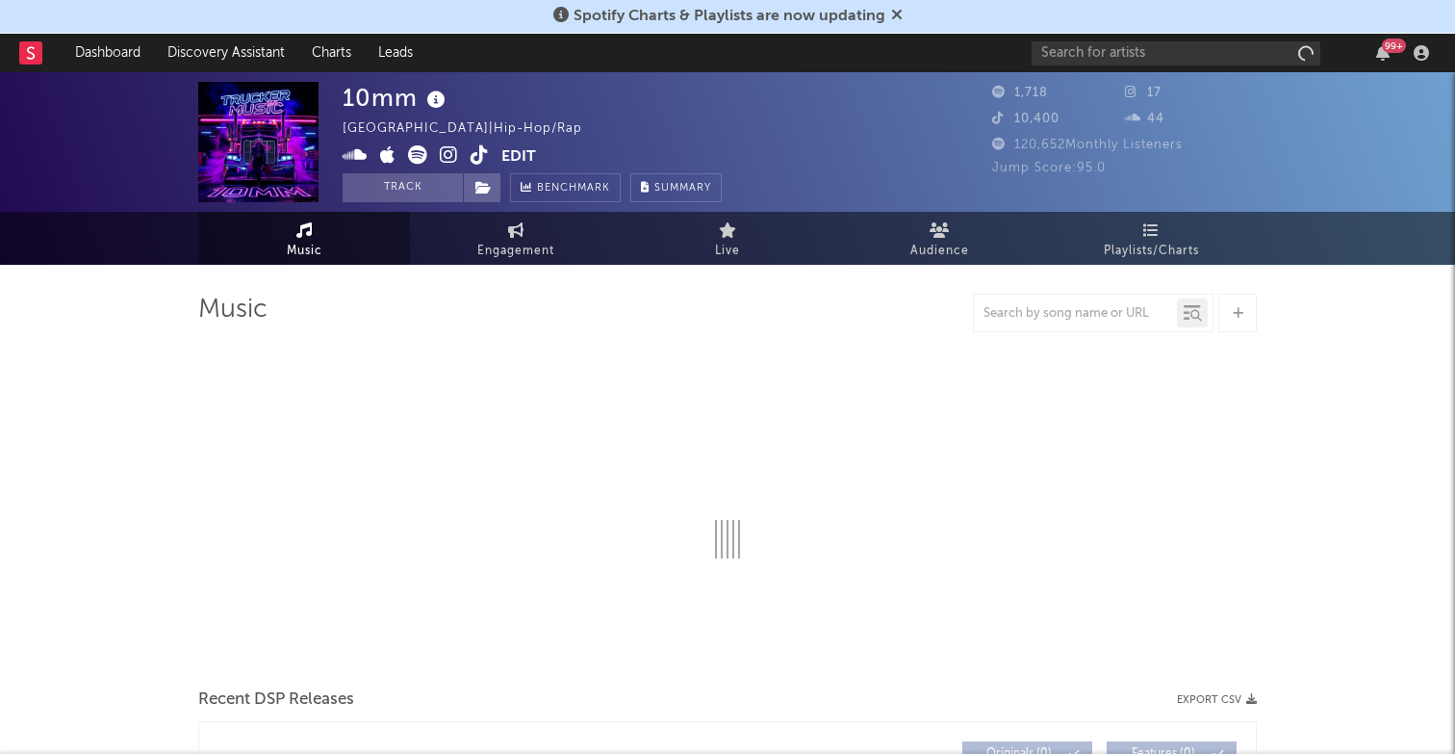
select select "1w"
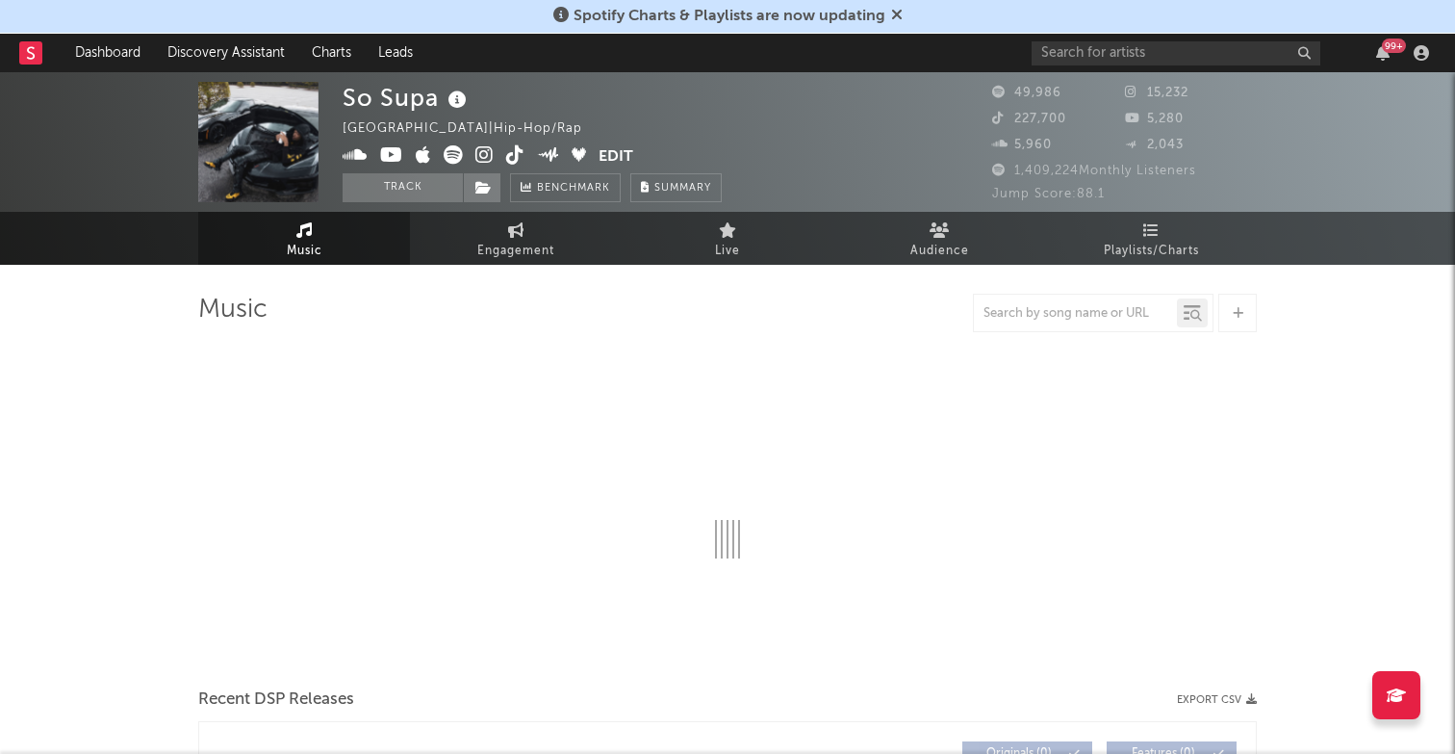
select select "6m"
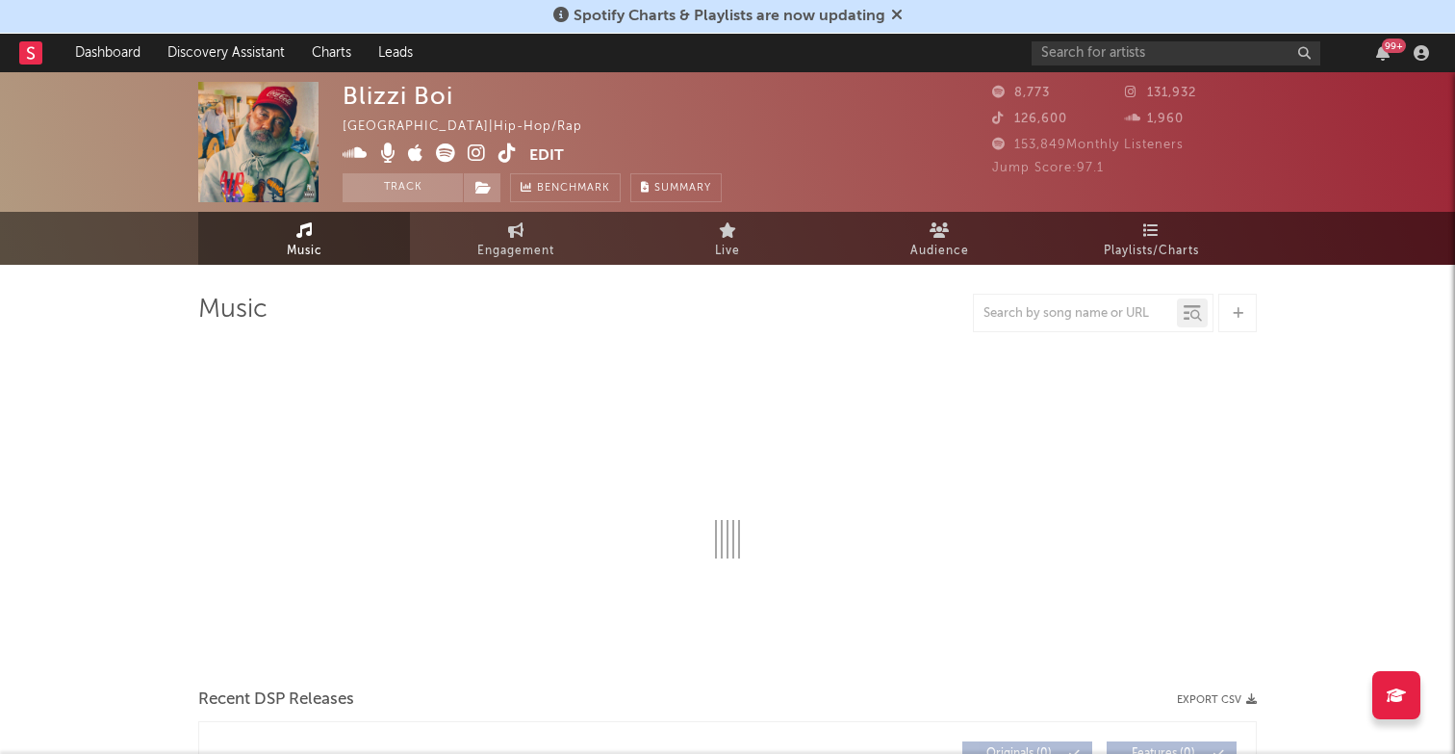
select select "1w"
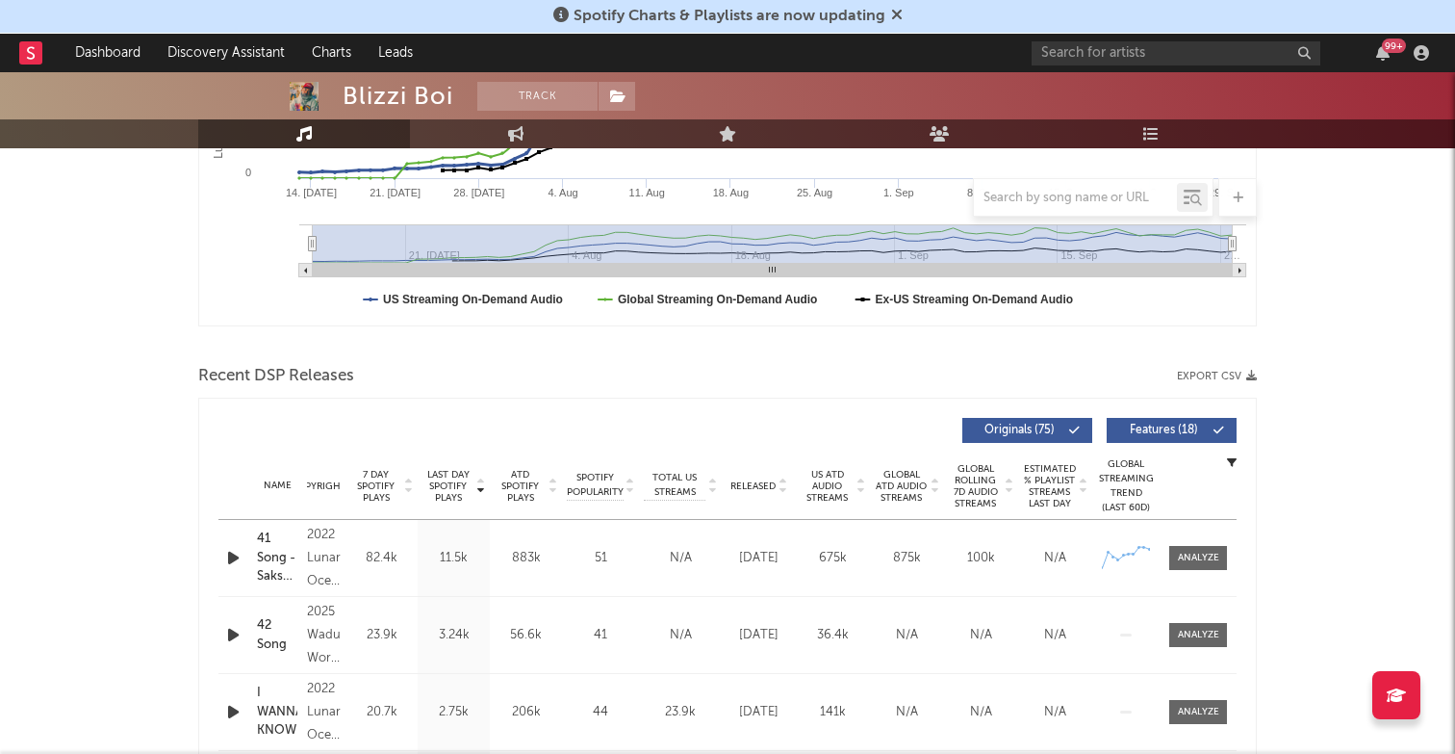
scroll to position [664, 0]
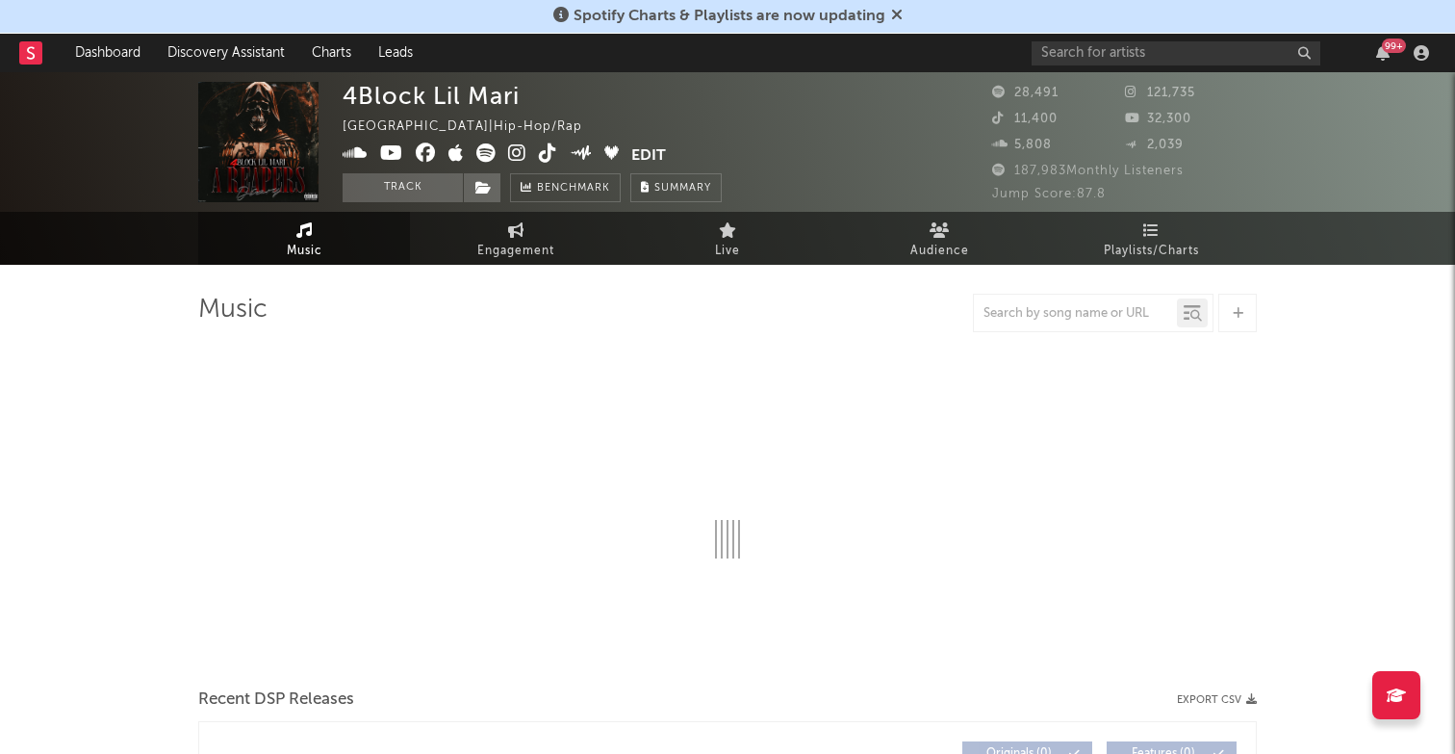
select select "6m"
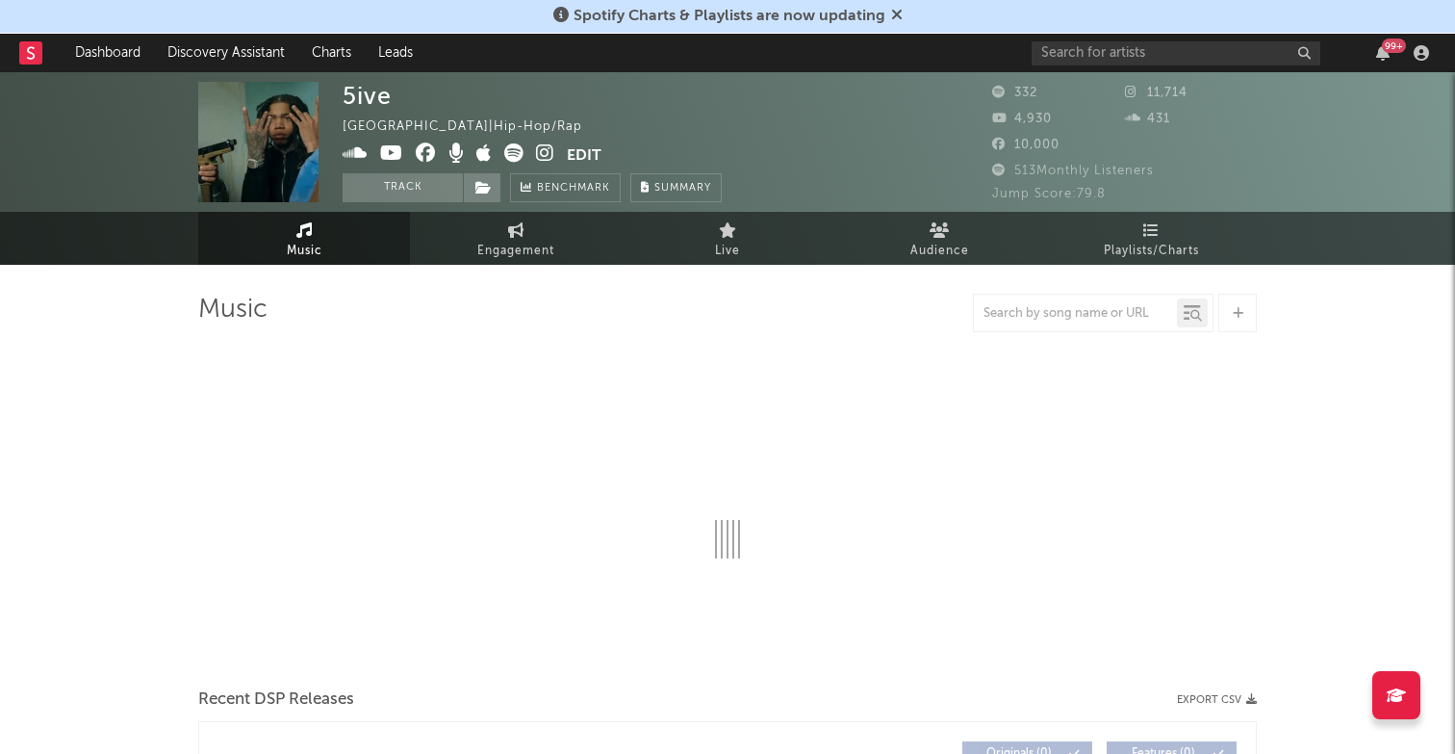
select select "6m"
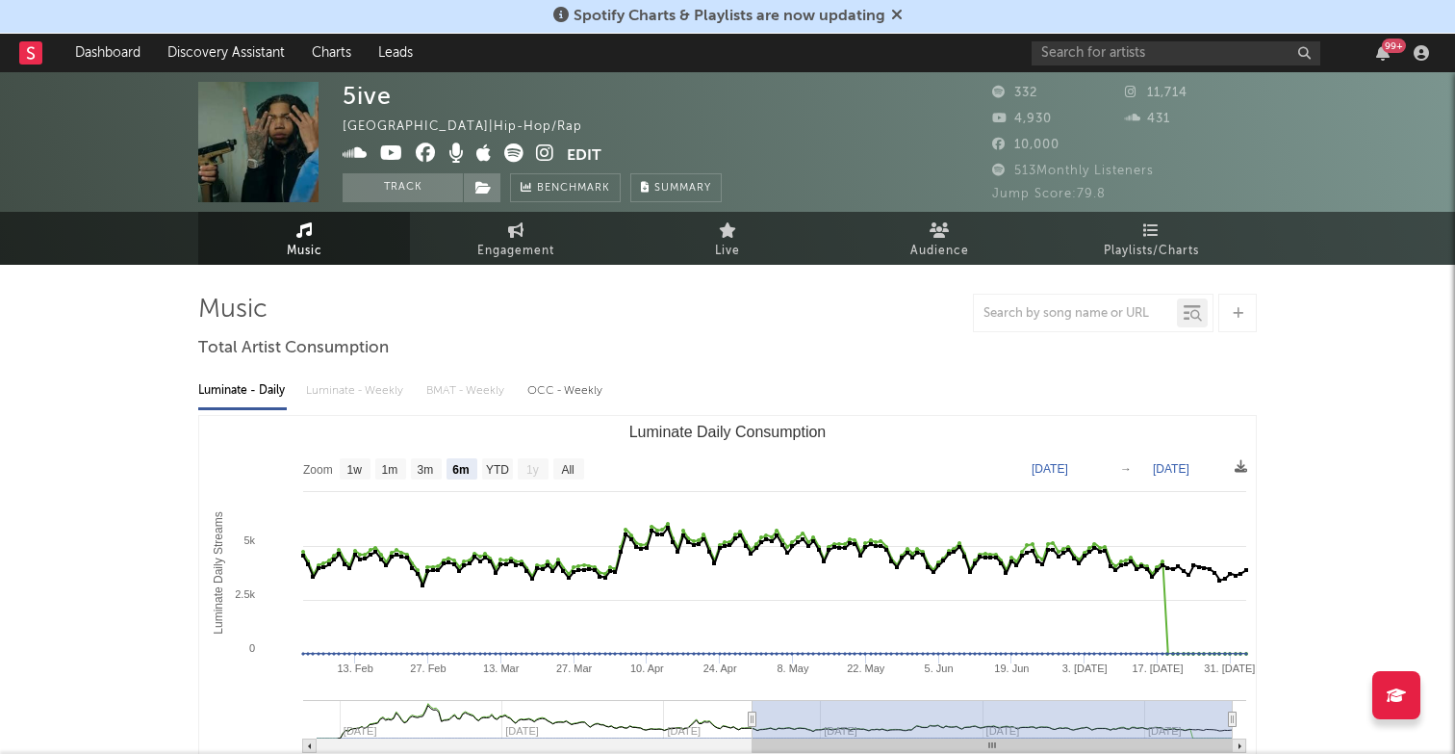
click at [511, 150] on icon at bounding box center [513, 152] width 19 height 19
click at [358, 148] on icon at bounding box center [355, 152] width 25 height 19
click at [391, 149] on icon at bounding box center [391, 152] width 23 height 19
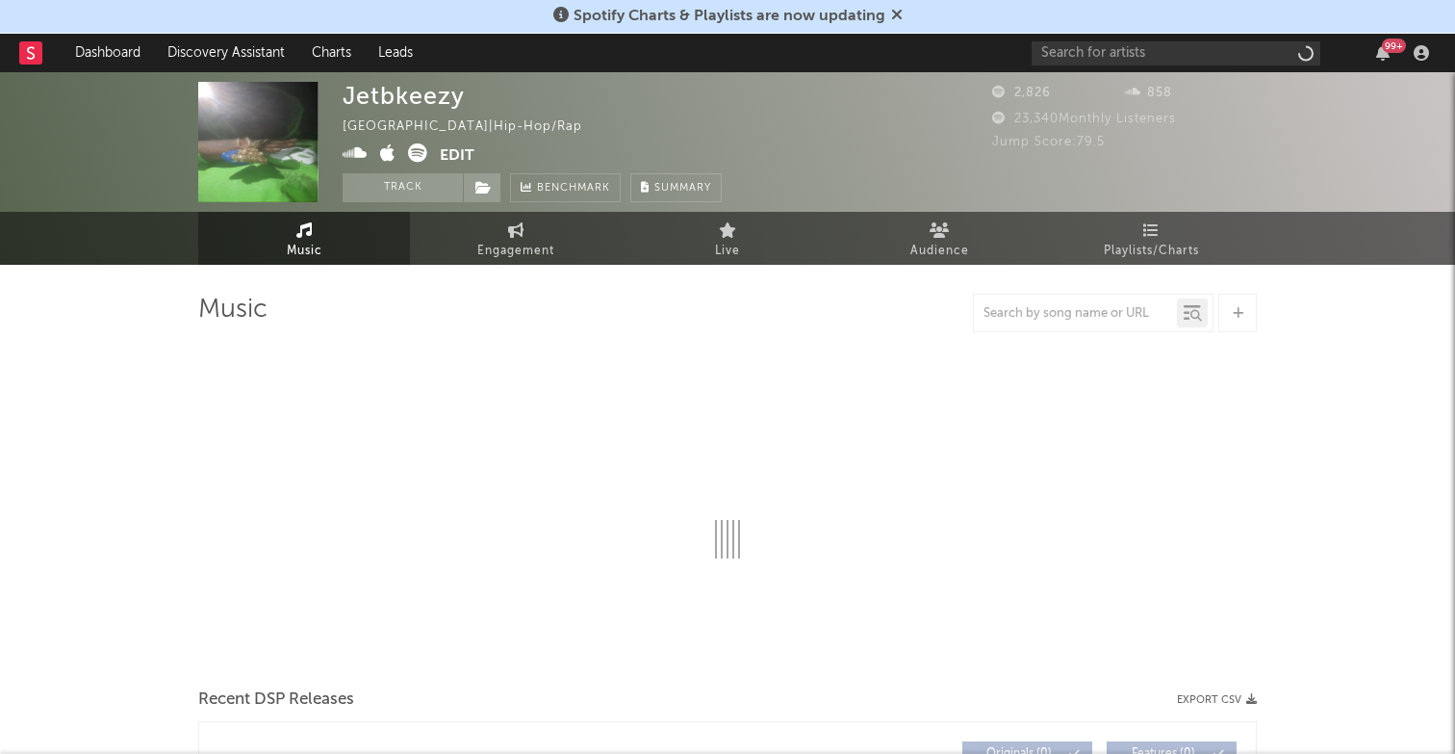
select select "1w"
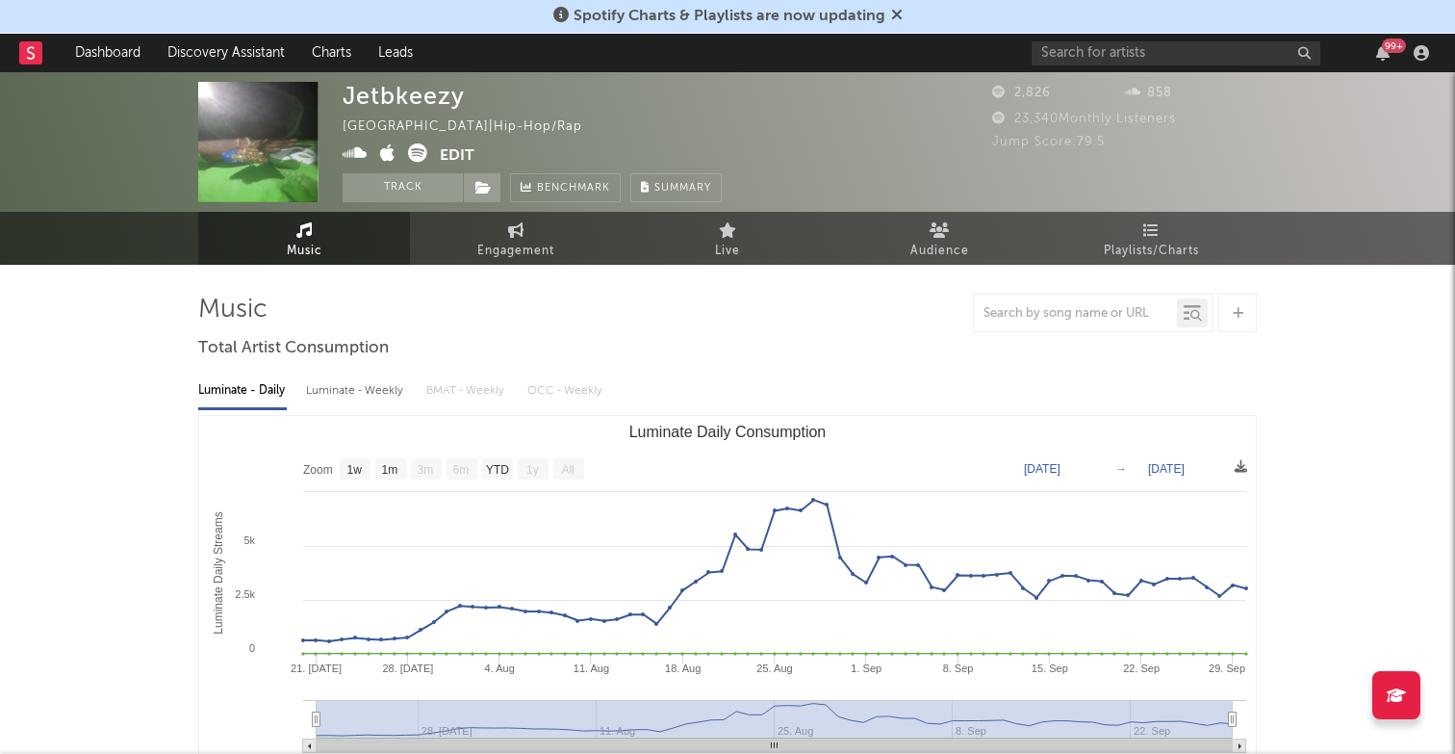
click at [347, 155] on icon at bounding box center [355, 152] width 25 height 19
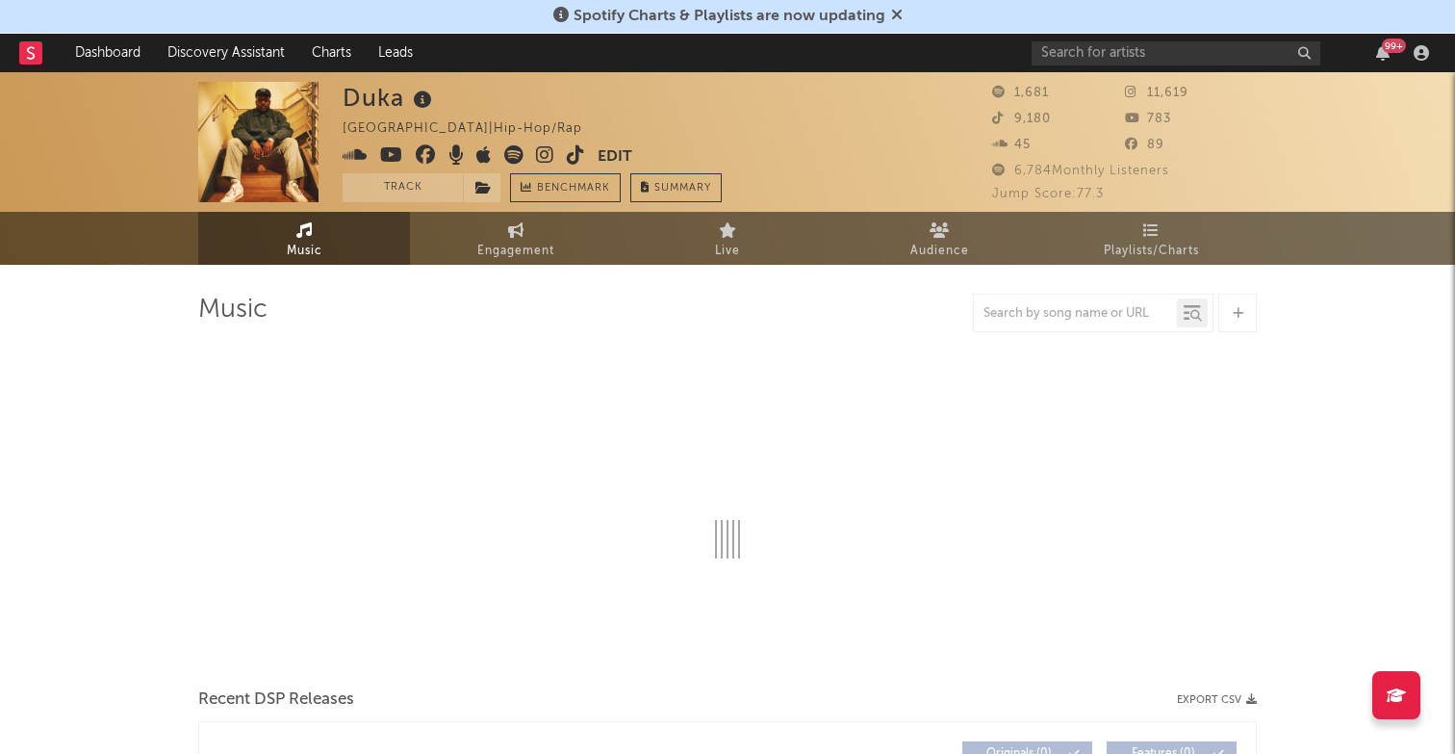
select select "1w"
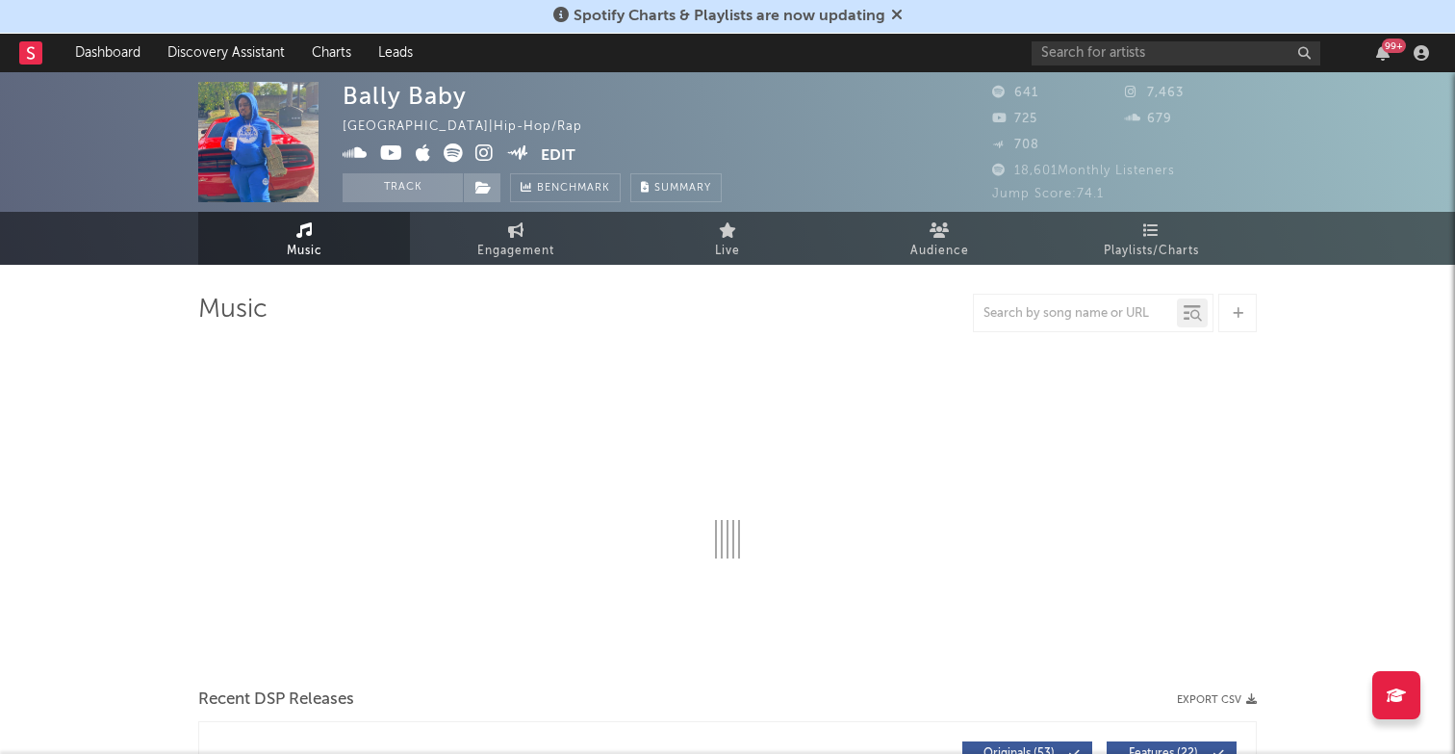
select select "6m"
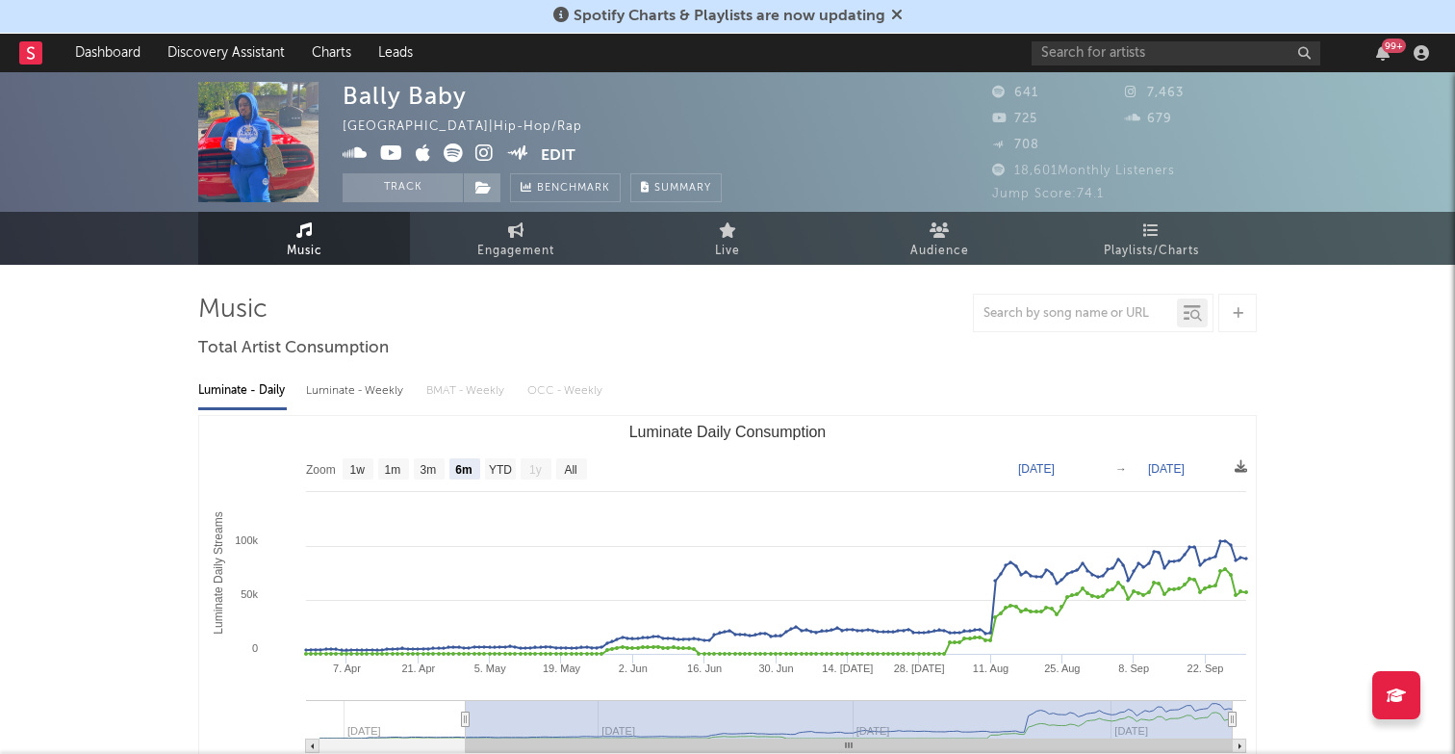
click at [347, 149] on icon at bounding box center [355, 152] width 25 height 19
